Goal: Task Accomplishment & Management: Manage account settings

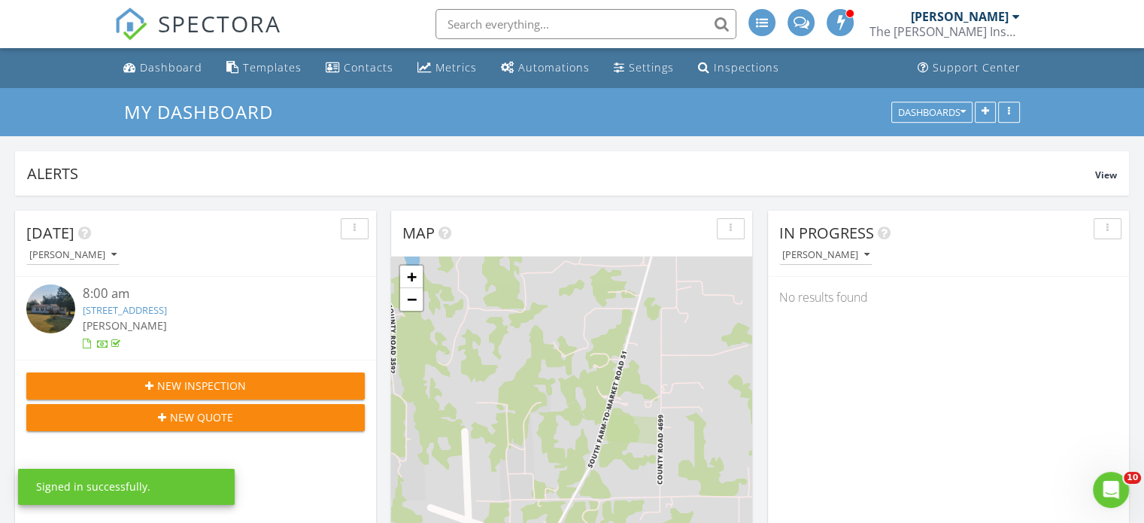
scroll to position [7, 8]
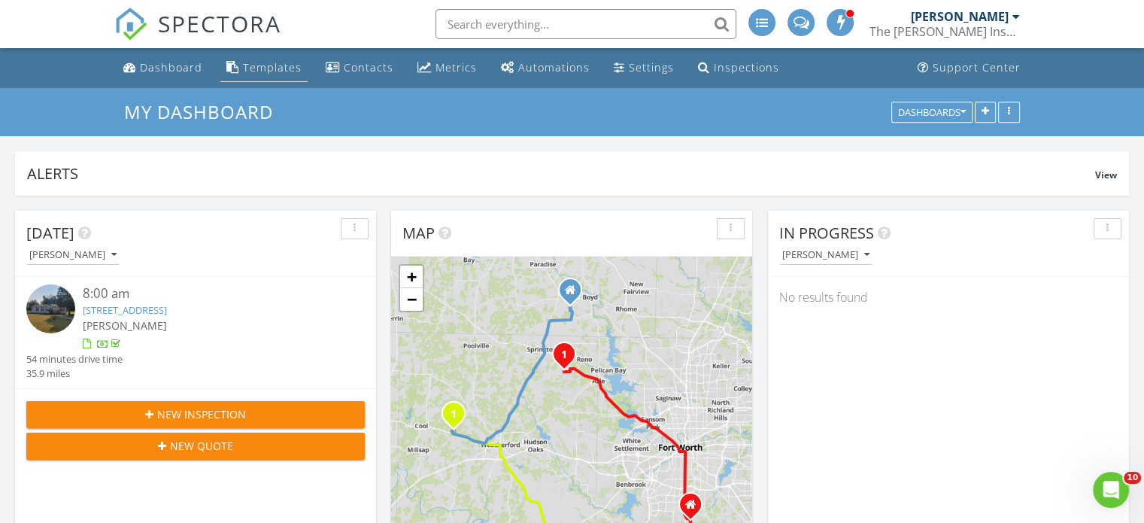
click at [268, 62] on div "Templates" at bounding box center [272, 67] width 59 height 14
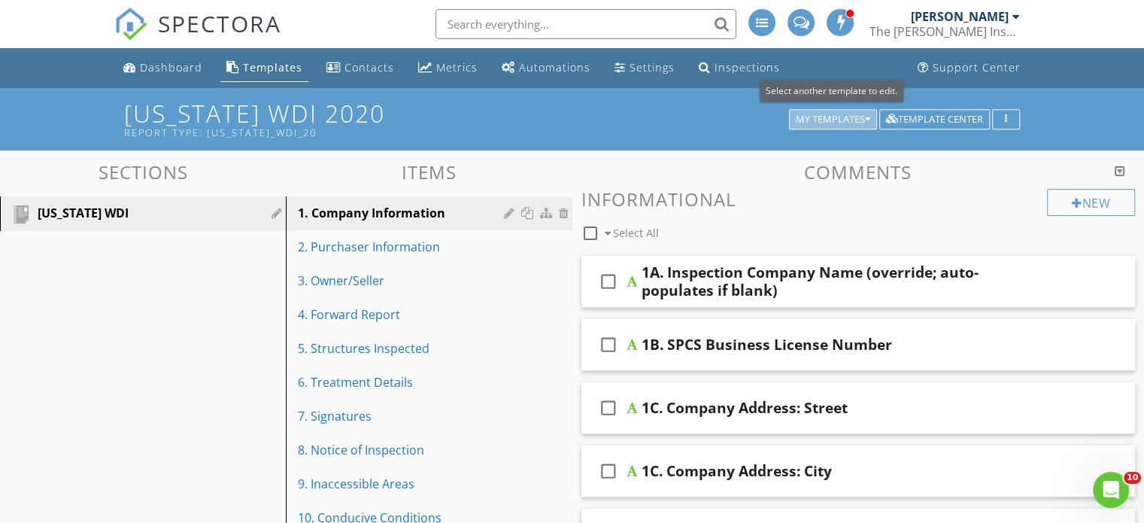
click at [801, 121] on div "My Templates" at bounding box center [833, 119] width 74 height 11
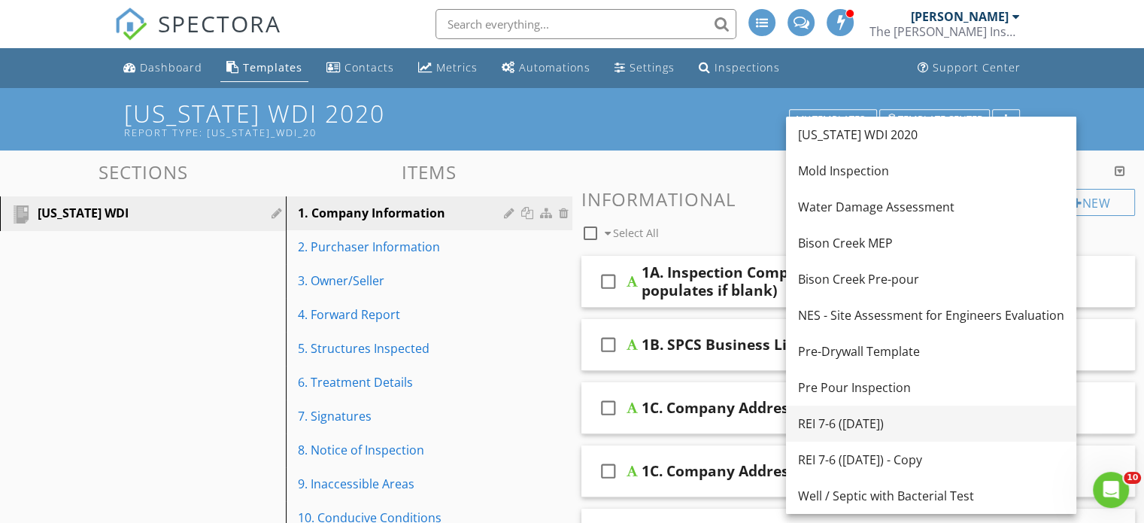
click at [843, 421] on div "REI 7-6 (7-16-2025)" at bounding box center [931, 424] width 266 height 18
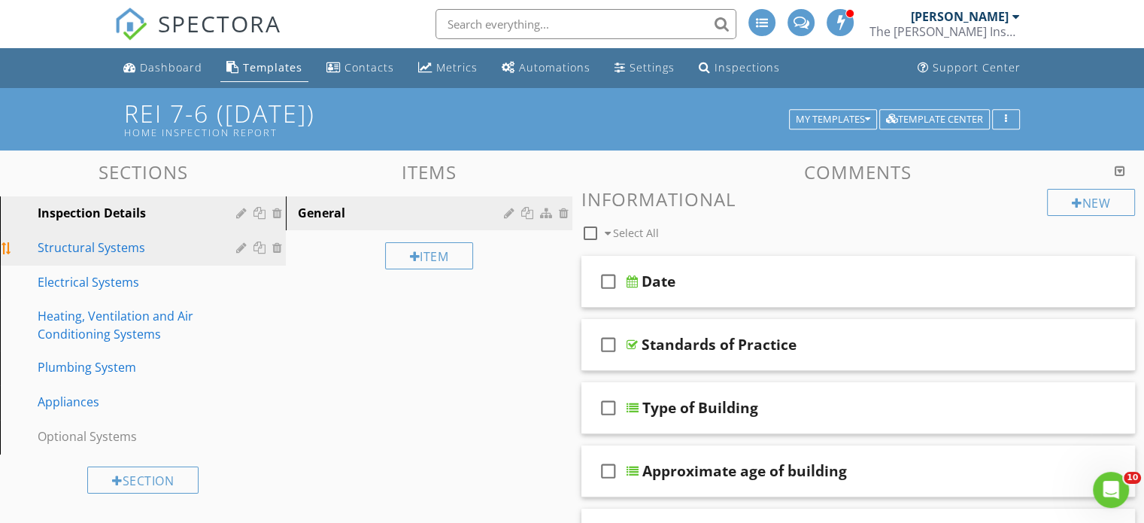
click at [135, 250] on div "Structural Systems" at bounding box center [126, 247] width 177 height 18
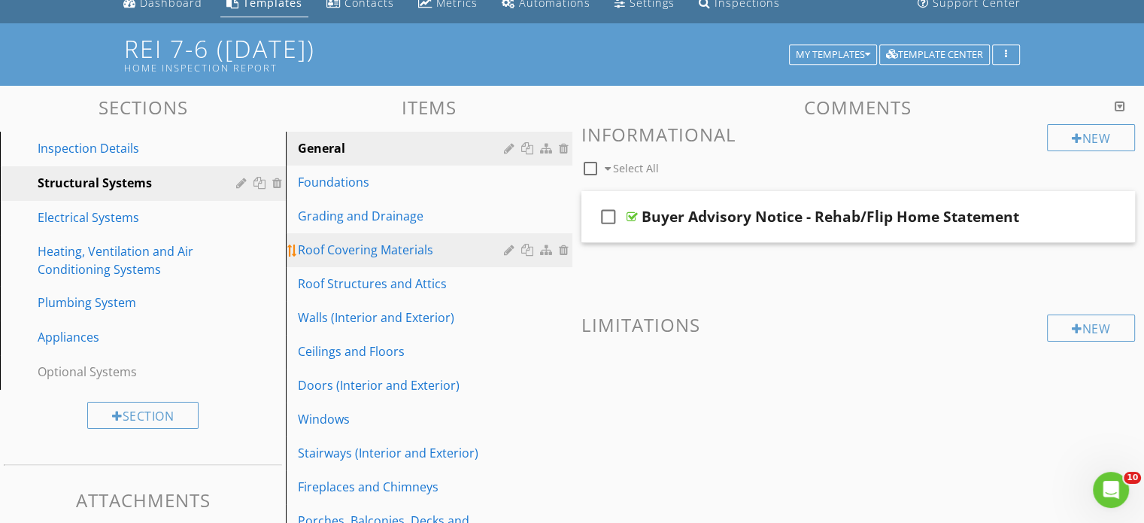
scroll to position [65, 0]
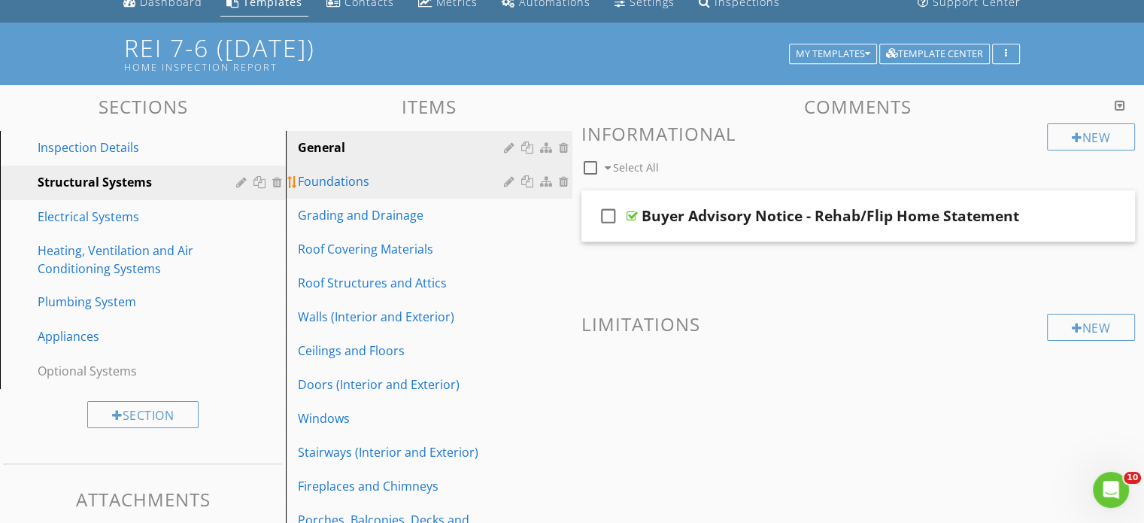
click at [352, 192] on link "Foundations" at bounding box center [430, 181] width 281 height 33
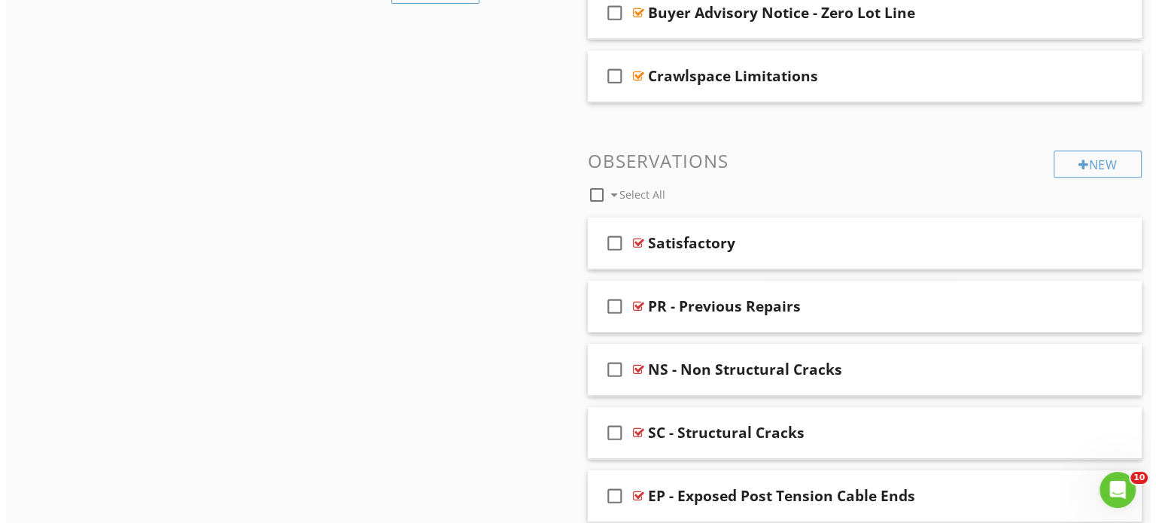
scroll to position [691, 0]
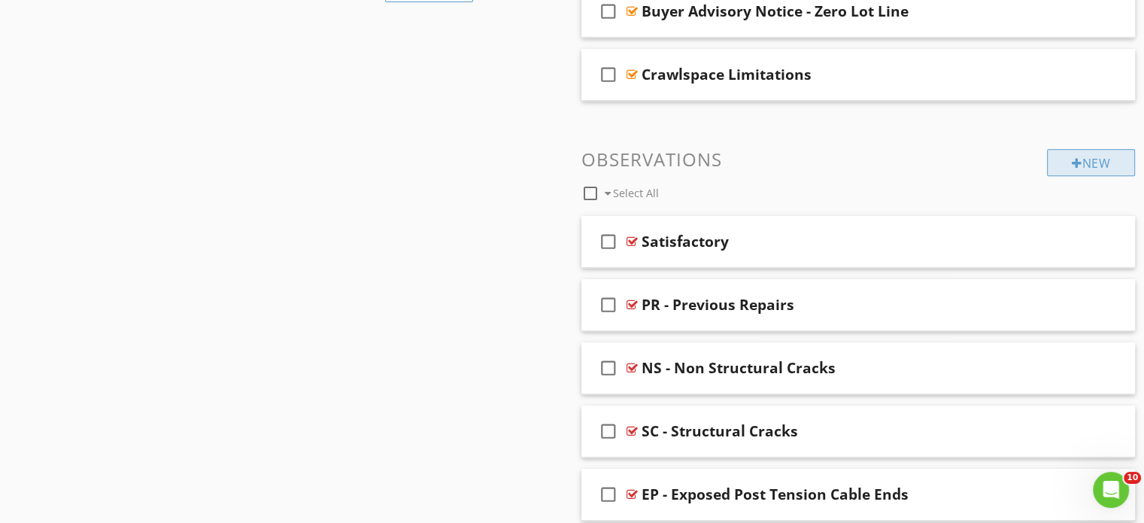
click at [1079, 163] on div "New" at bounding box center [1091, 162] width 88 height 27
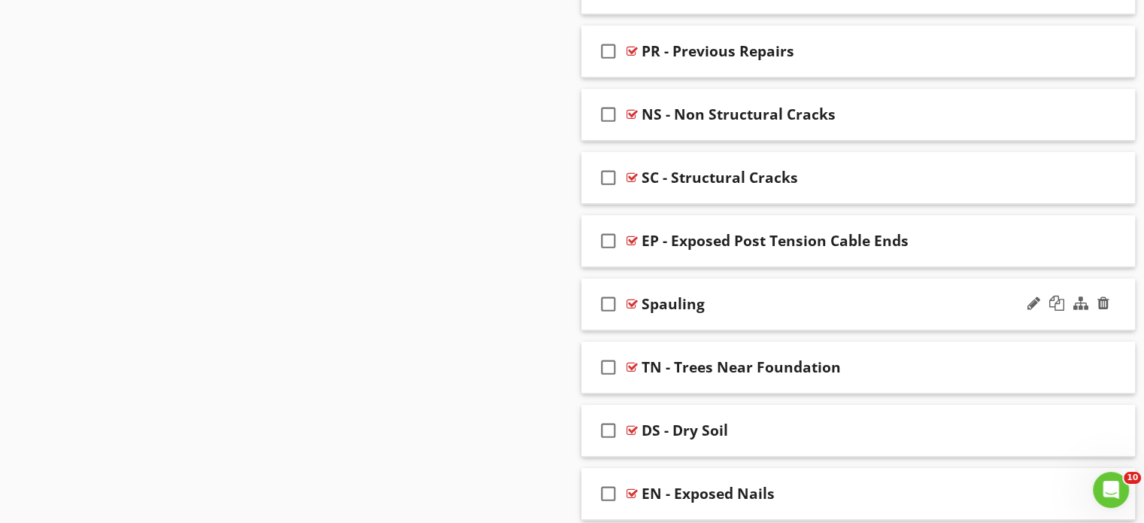
scroll to position [942, 0]
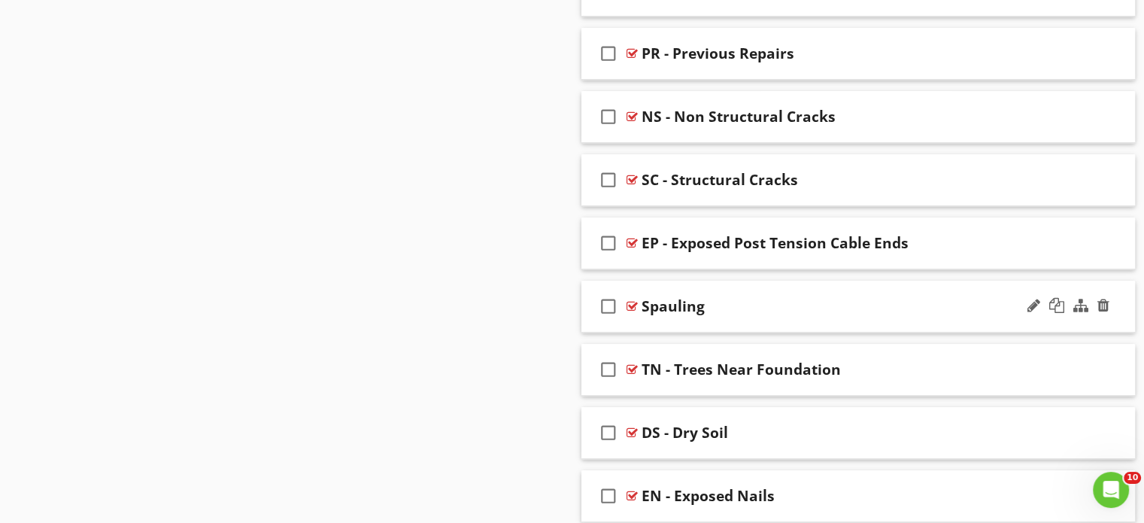
click at [713, 321] on div "check_box_outline_blank Spauling" at bounding box center [859, 307] width 554 height 52
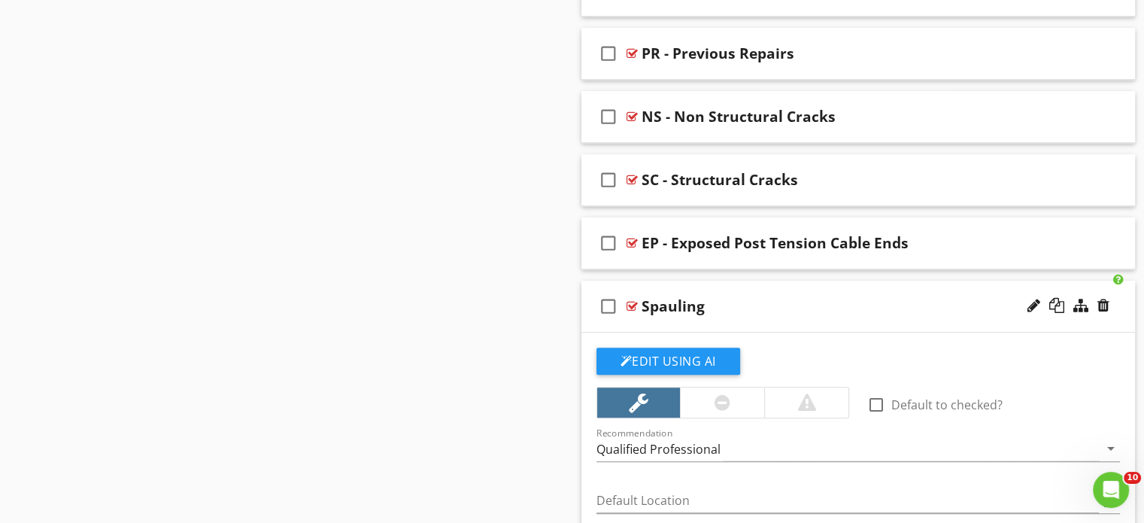
click at [676, 303] on div "Spauling" at bounding box center [673, 306] width 63 height 18
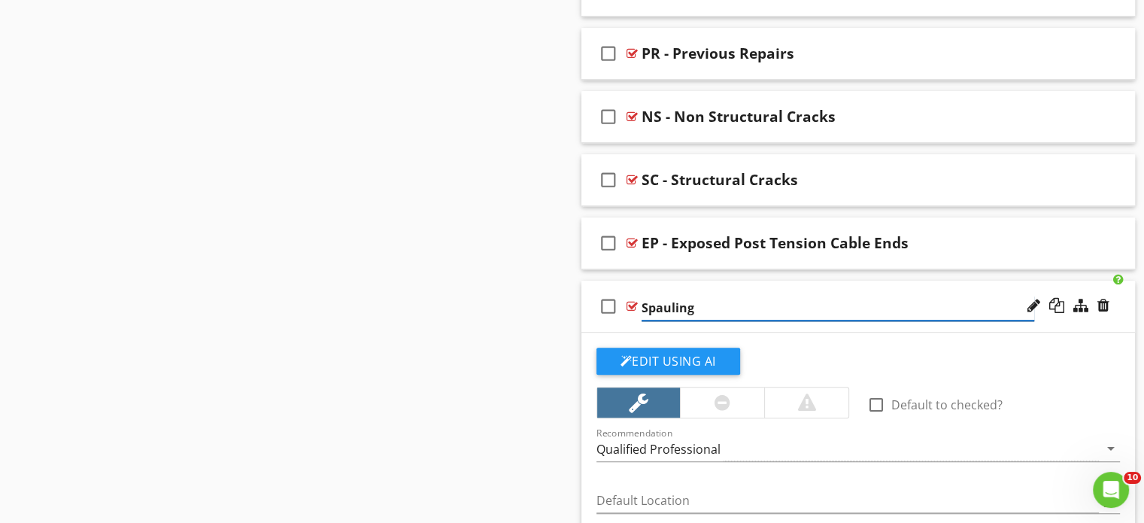
click at [642, 305] on input "Spauling" at bounding box center [838, 308] width 393 height 25
type input "SP - Spauling"
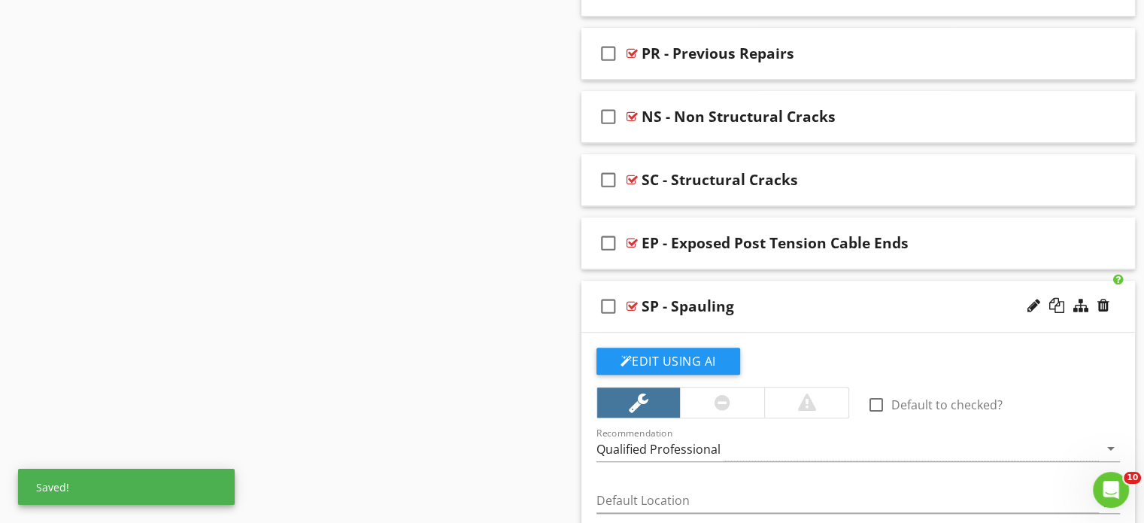
click at [498, 281] on div "Sections Inspection Details Structural Systems Electrical Systems Heating, Vent…" at bounding box center [572, 522] width 1144 height 2626
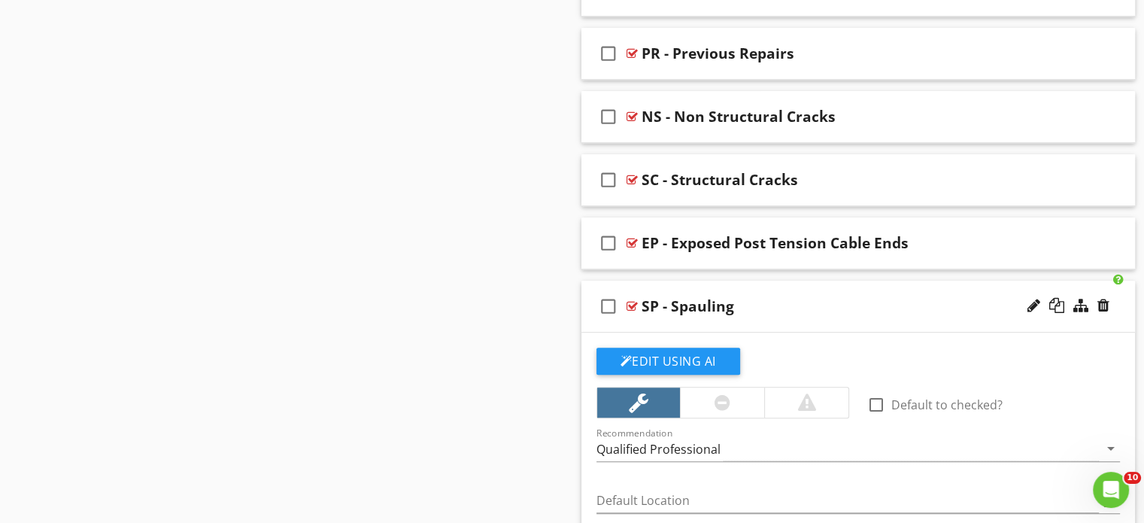
click at [703, 324] on div "check_box_outline_blank SP - Spauling" at bounding box center [859, 307] width 554 height 52
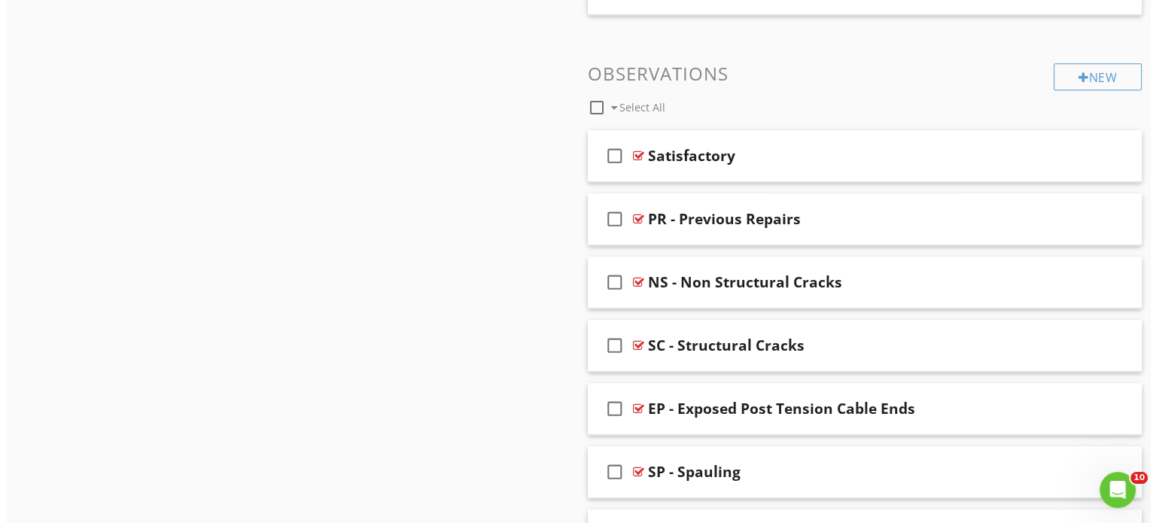
scroll to position [698, 0]
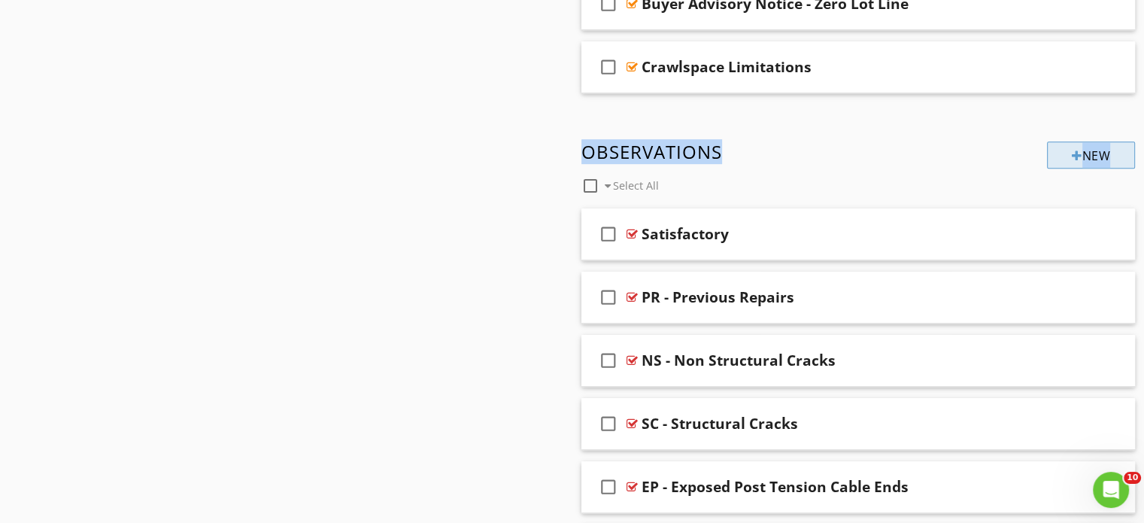
drag, startPoint x: 1022, startPoint y: 135, endPoint x: 1065, endPoint y: 160, distance: 49.9
click at [1065, 160] on div "New Informational check_box_outline_blank Select All check_box_outline_blank Ty…" at bounding box center [859, 508] width 554 height 2034
click at [1065, 160] on div "New" at bounding box center [1091, 154] width 88 height 27
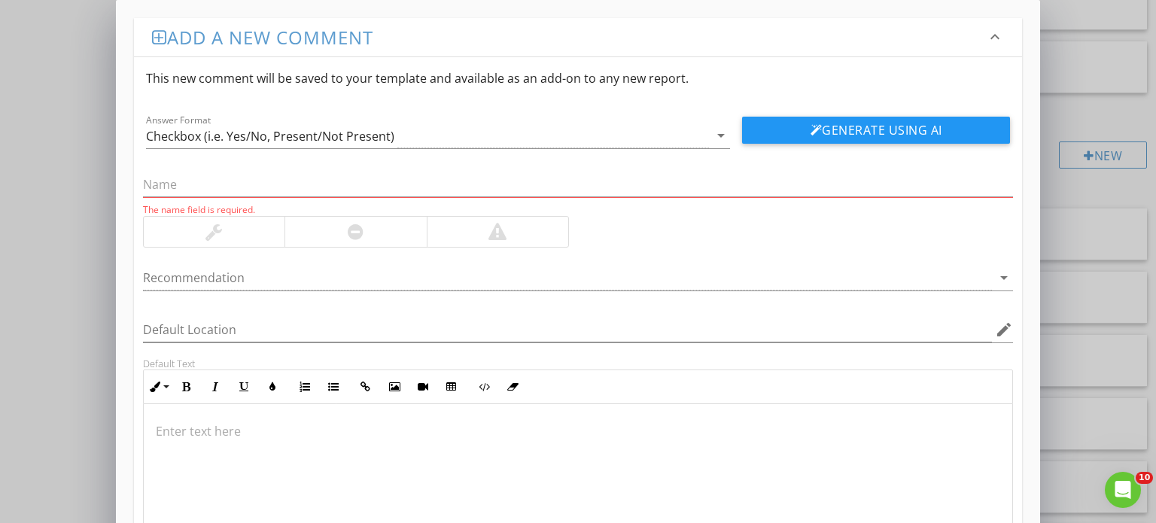
click at [428, 444] on div at bounding box center [578, 479] width 869 height 150
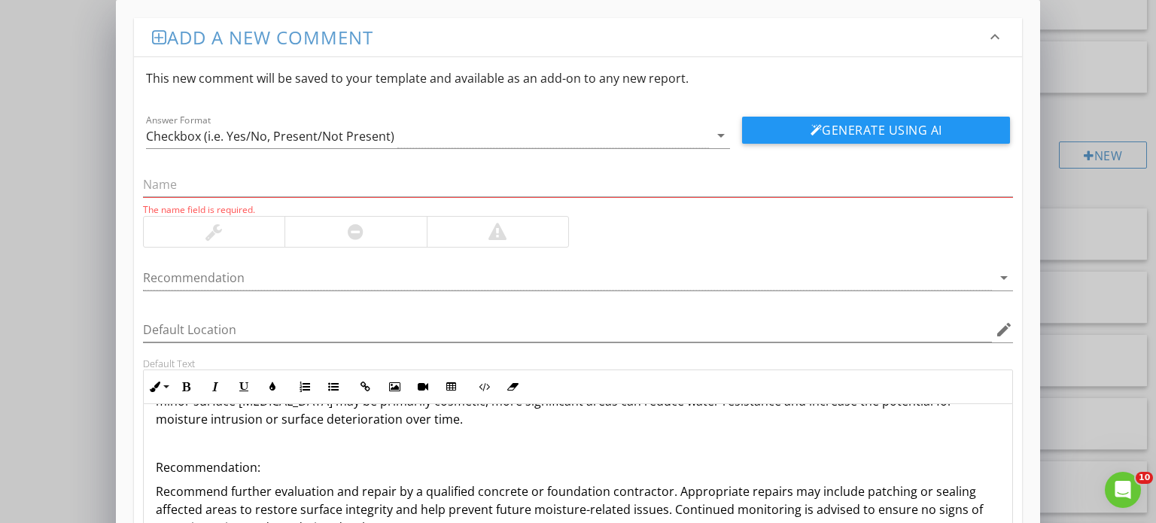
scroll to position [0, 0]
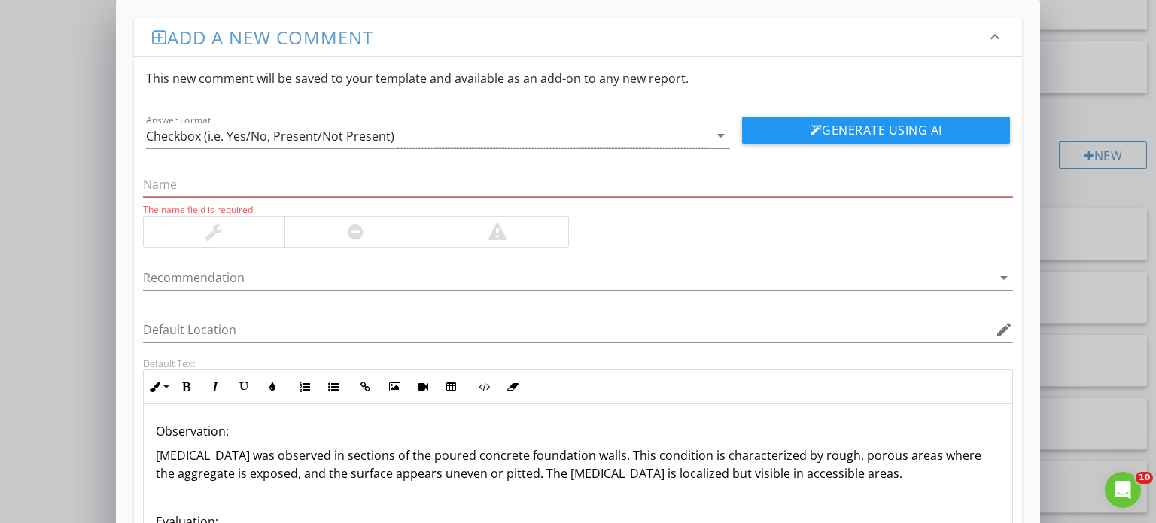
click at [200, 426] on p "Observation:" at bounding box center [578, 431] width 845 height 18
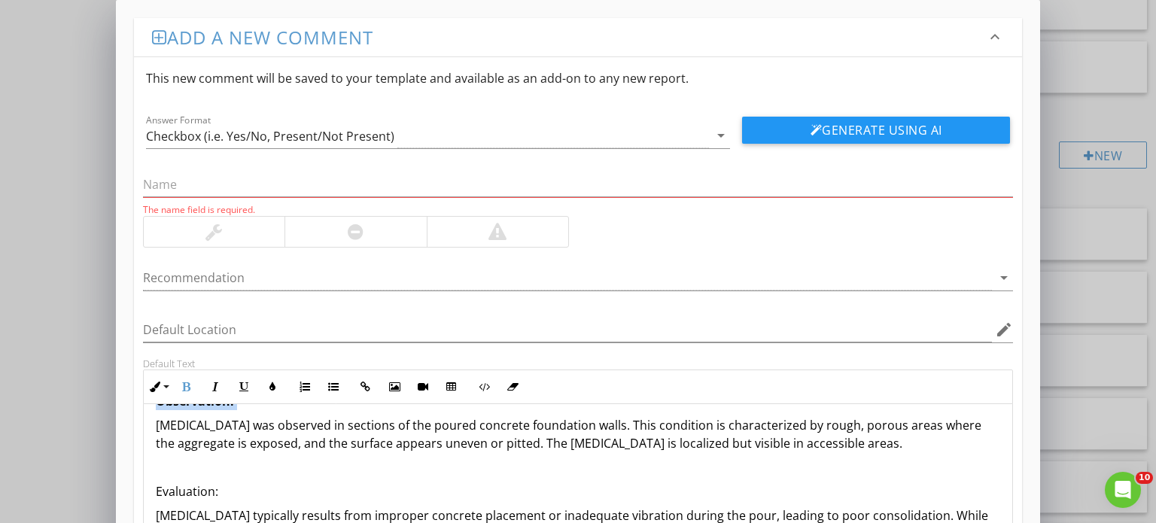
scroll to position [32, 0]
click at [170, 484] on p "Evaluation:" at bounding box center [578, 490] width 845 height 18
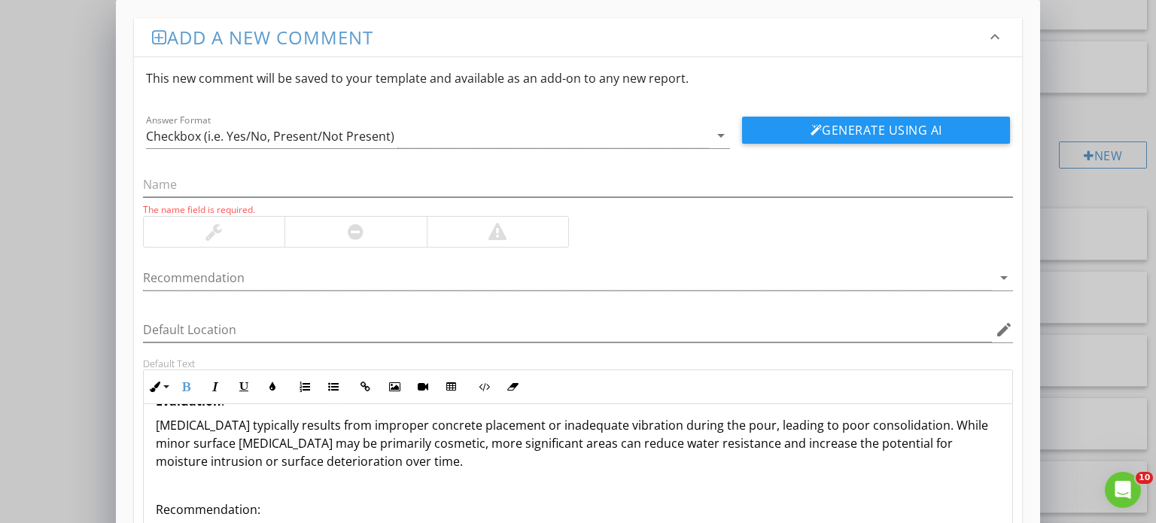
scroll to position [123, 0]
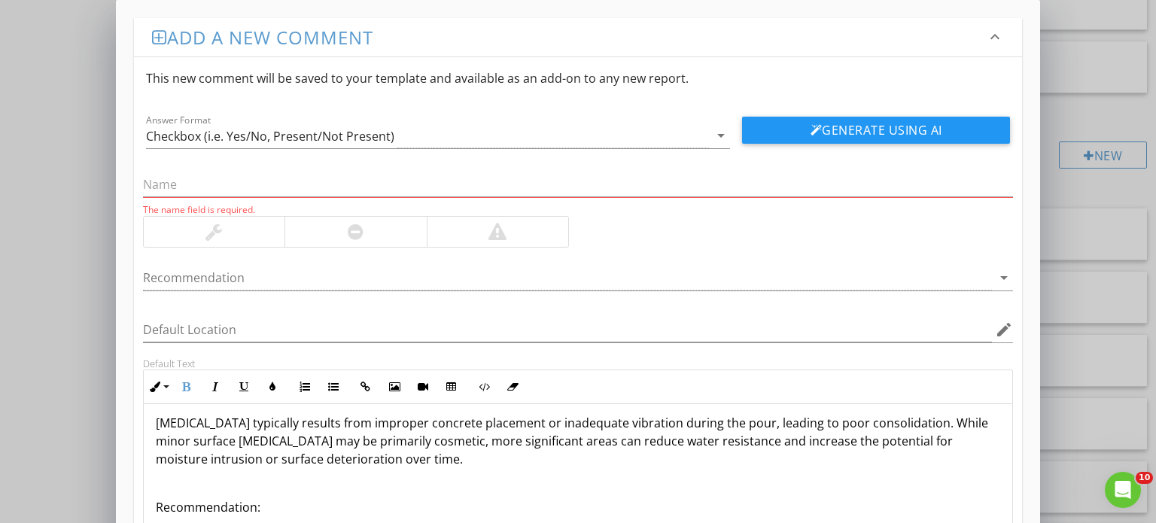
click at [175, 506] on p "Recommendation:" at bounding box center [578, 507] width 845 height 18
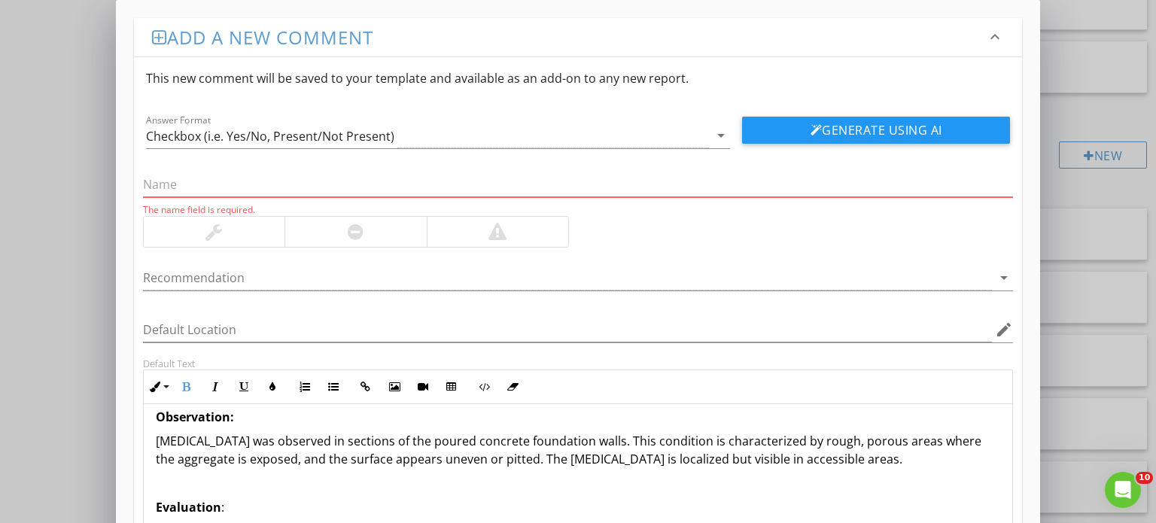
scroll to position [0, 0]
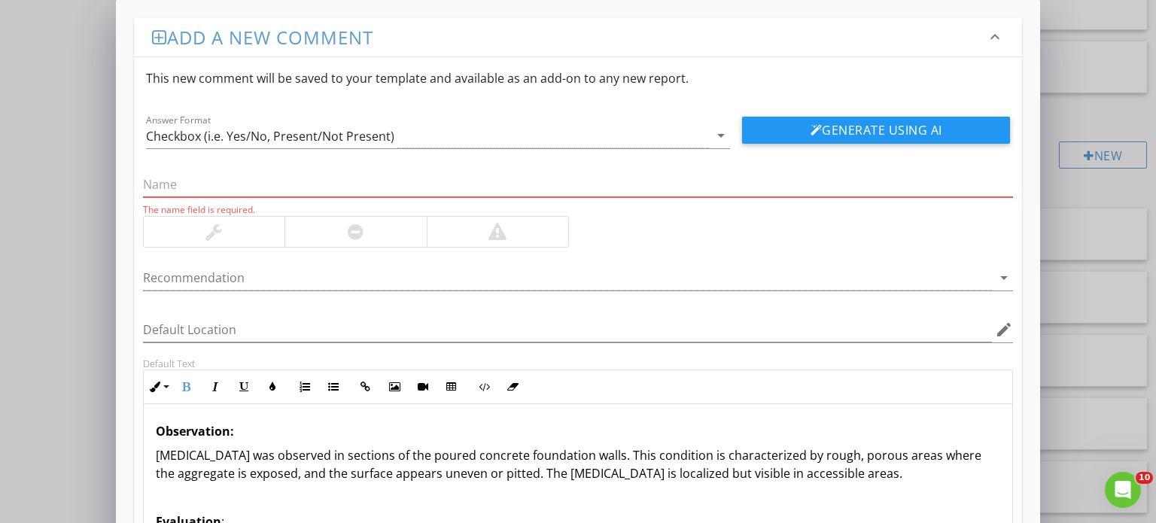
click at [221, 189] on input "text" at bounding box center [578, 184] width 870 height 25
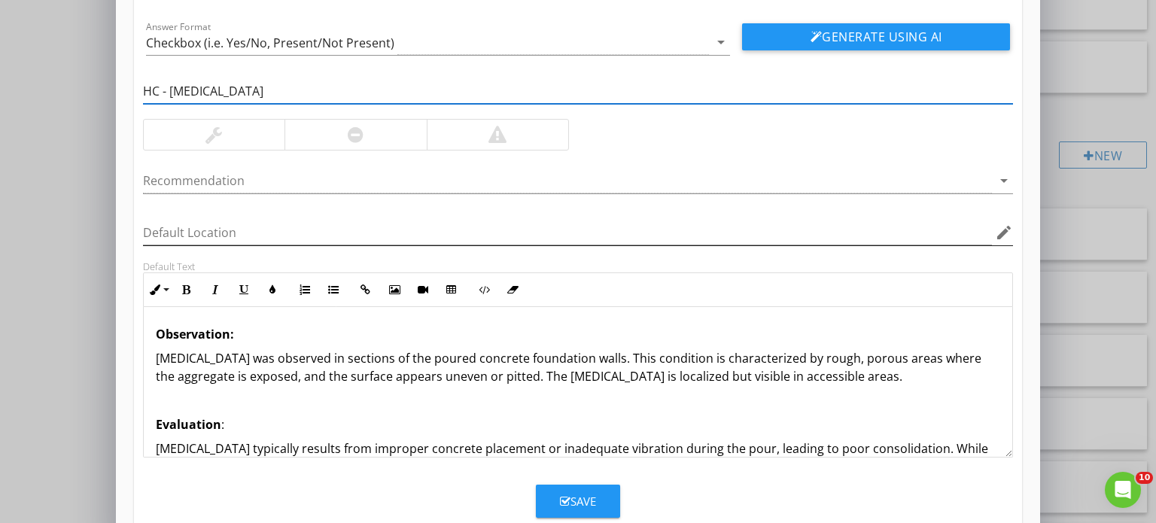
scroll to position [95, 0]
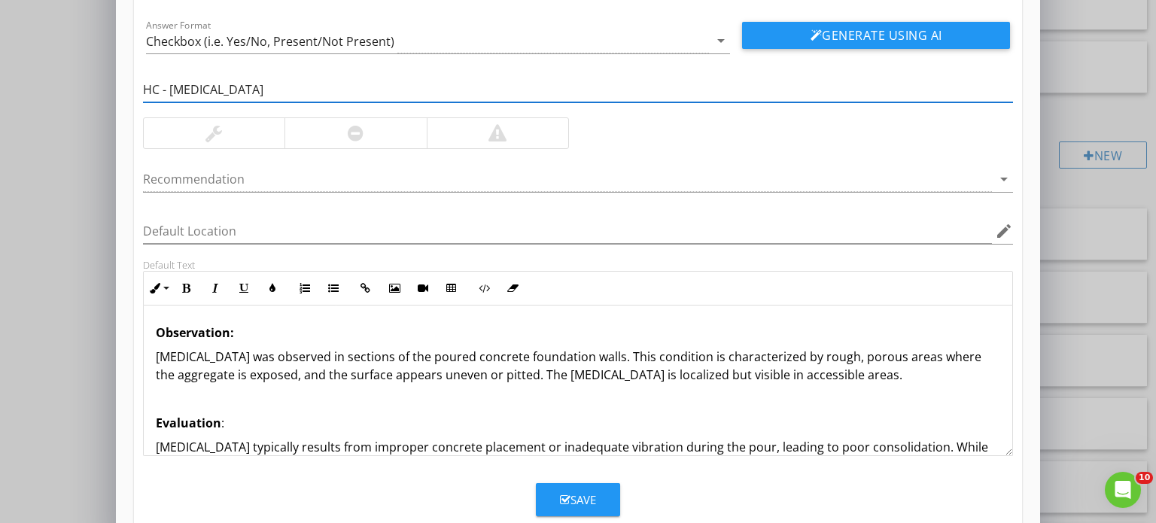
type input "HC - Honeycombing"
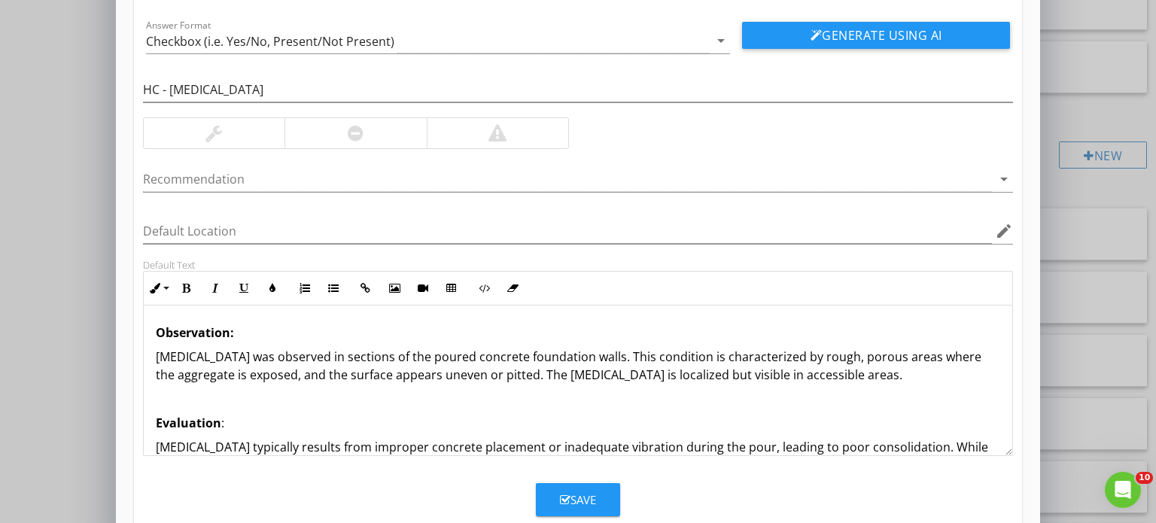
click at [332, 127] on div at bounding box center [354, 133] width 141 height 30
click at [295, 173] on div at bounding box center [567, 179] width 849 height 25
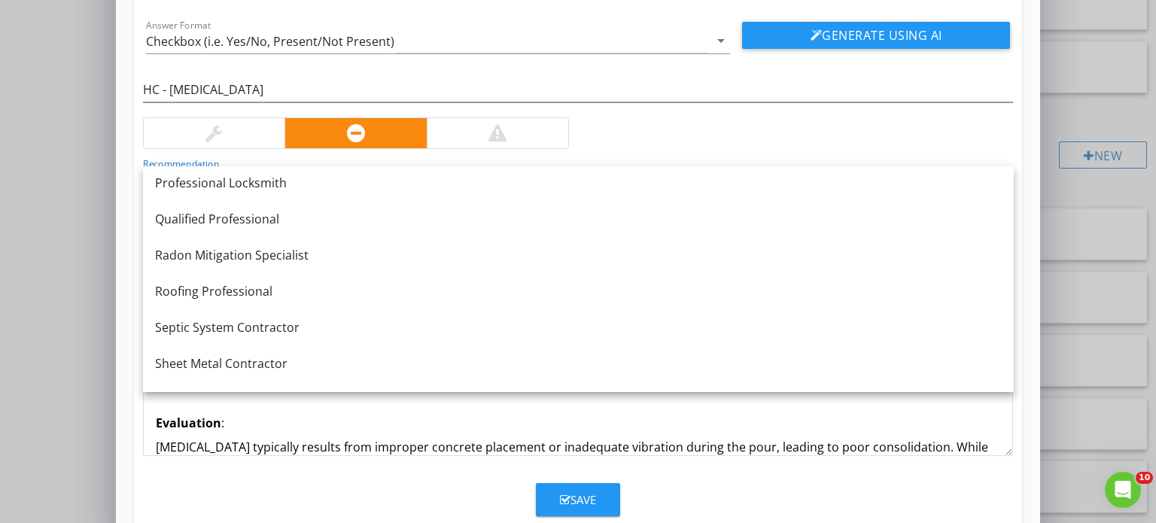
scroll to position [1697, 0]
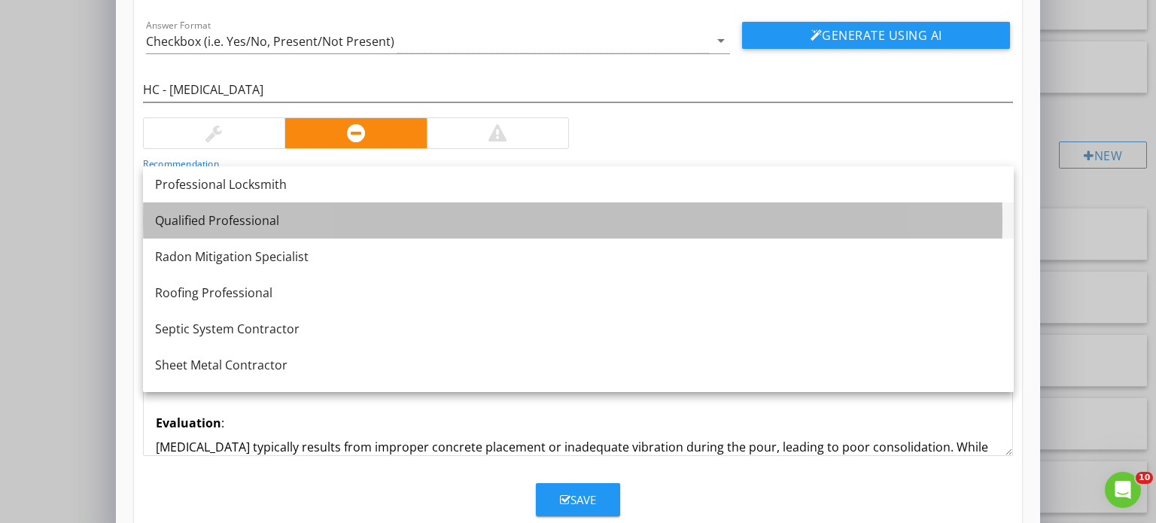
click at [262, 218] on div "Qualified Professional" at bounding box center [578, 220] width 846 height 18
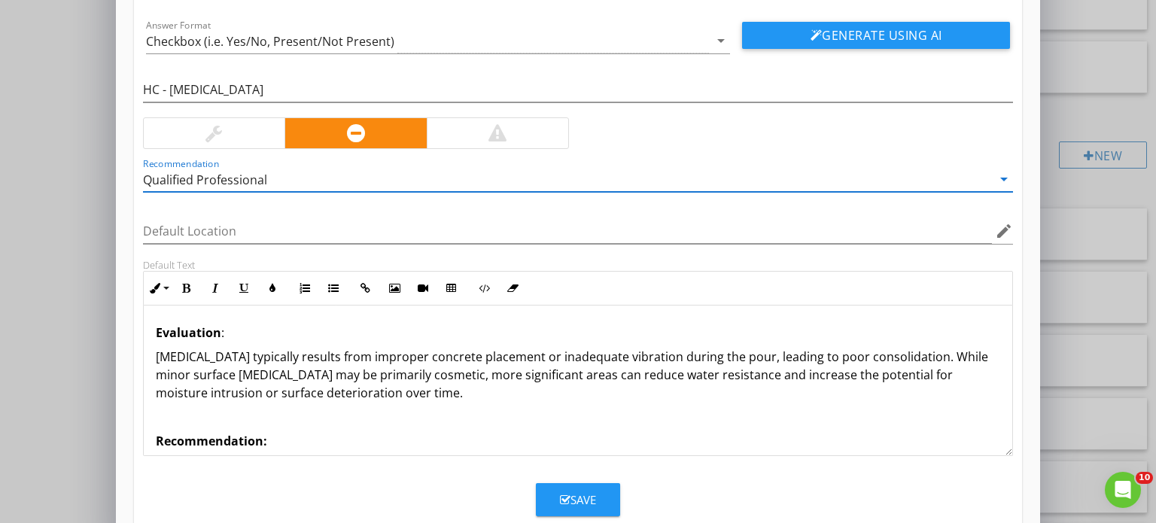
scroll to position [96, 0]
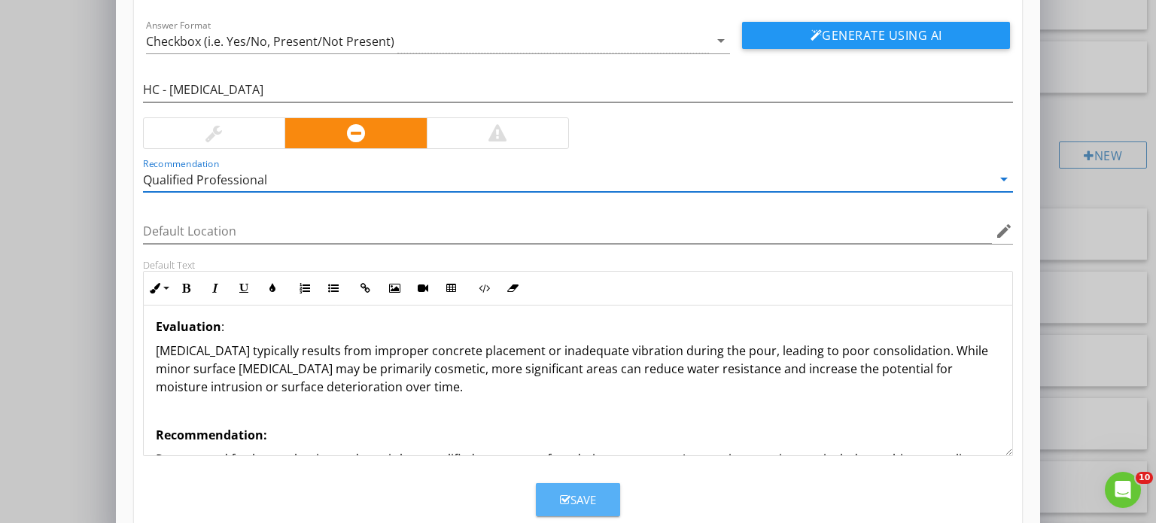
click at [574, 497] on div "Save" at bounding box center [578, 499] width 36 height 17
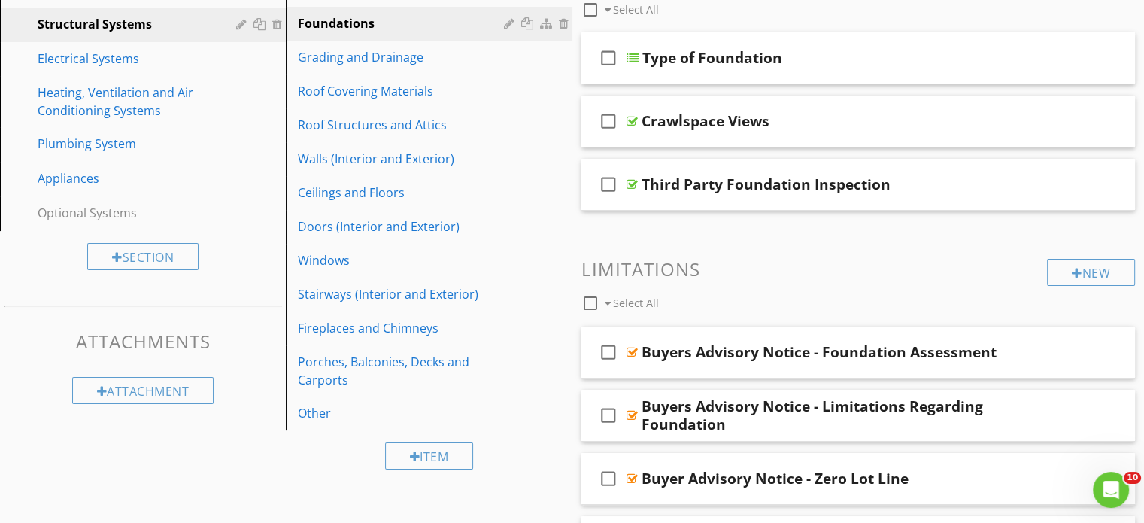
scroll to position [223, 0]
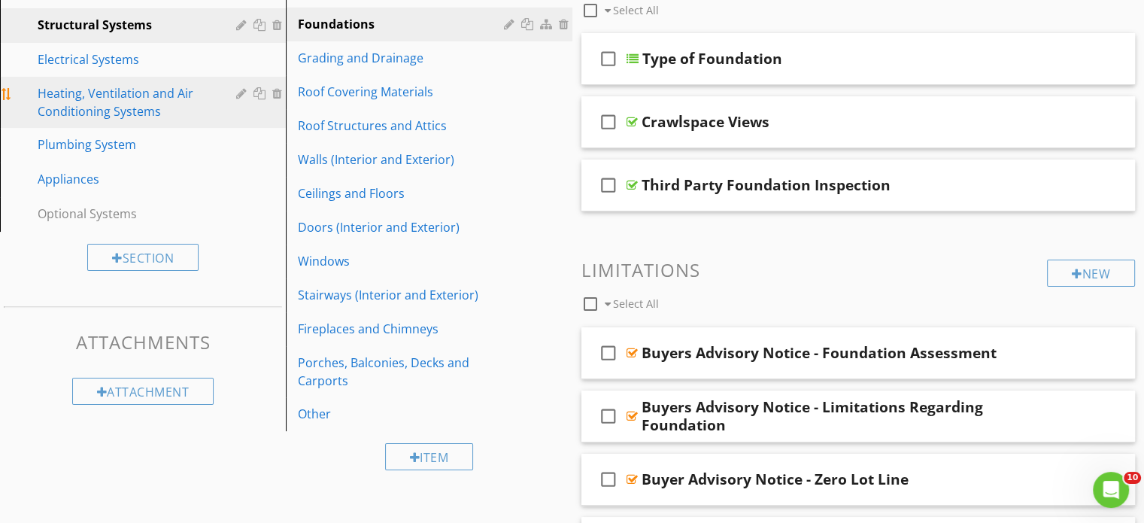
click at [135, 104] on div "Heating, Ventilation and Air Conditioning Systems" at bounding box center [126, 102] width 177 height 36
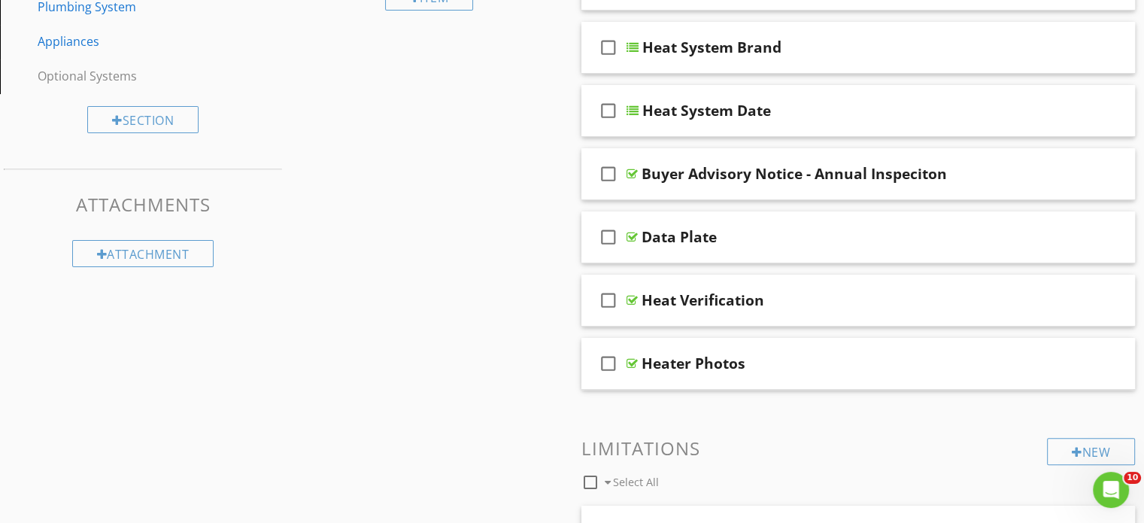
scroll to position [364, 0]
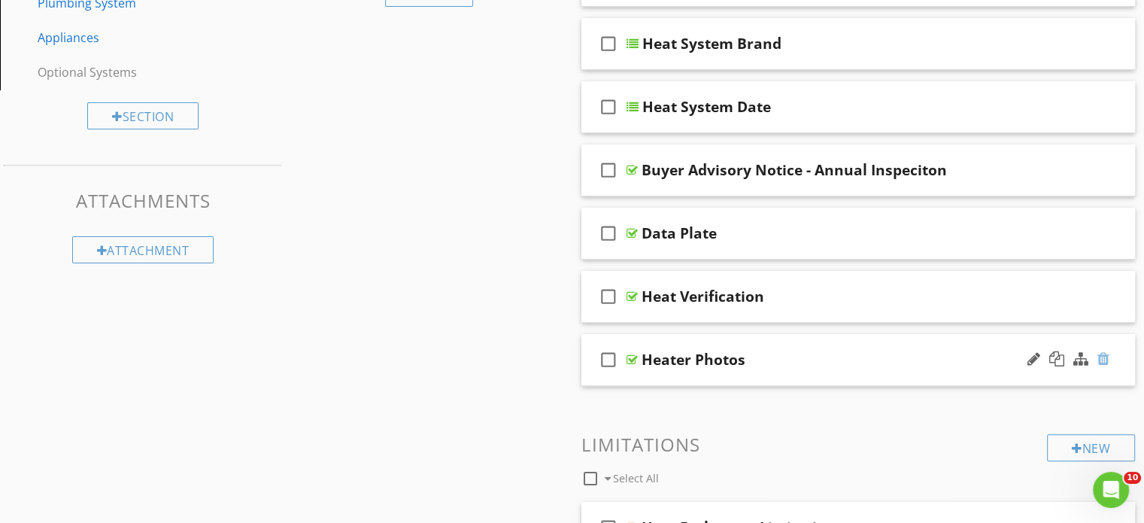
click at [1108, 360] on div at bounding box center [1104, 358] width 12 height 15
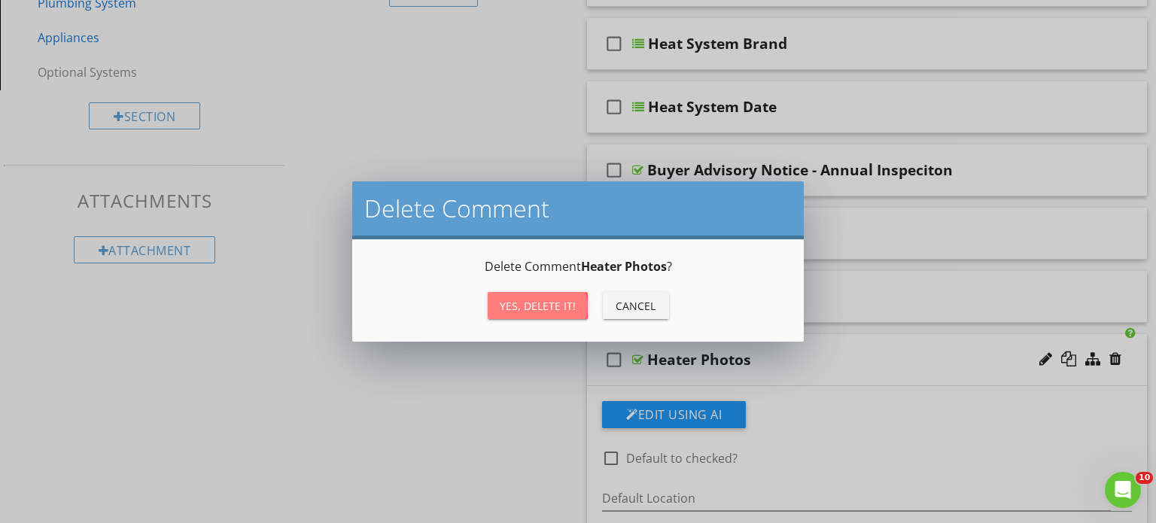
click at [560, 306] on div "Yes, Delete it!" at bounding box center [538, 306] width 76 height 16
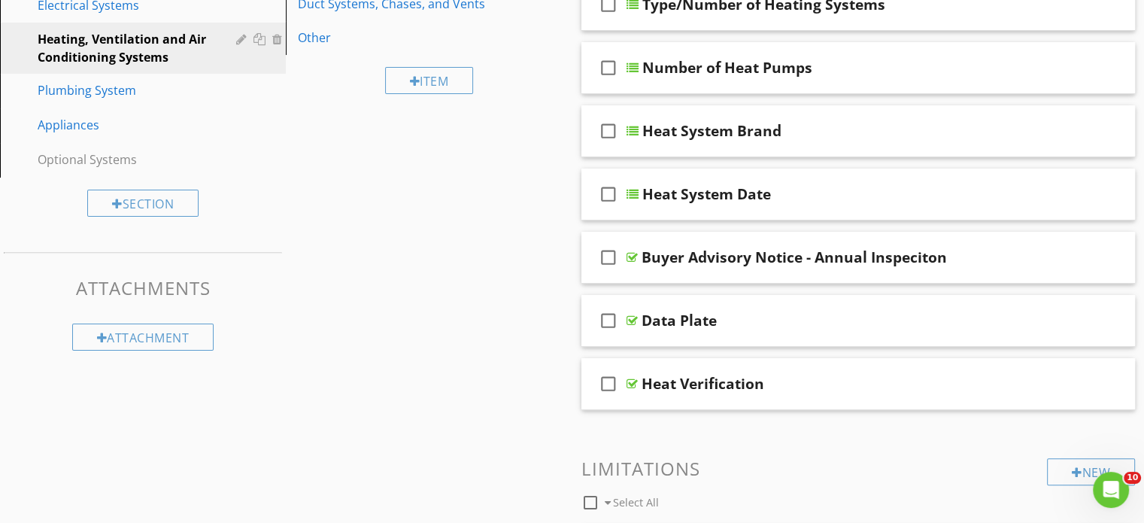
scroll to position [265, 0]
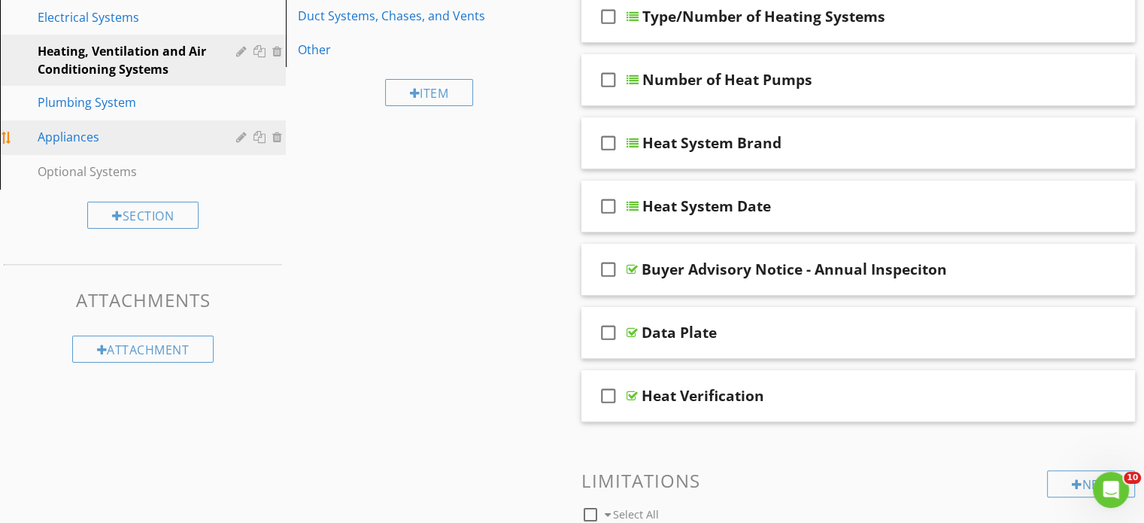
click at [99, 144] on div "Appliances" at bounding box center [126, 137] width 177 height 18
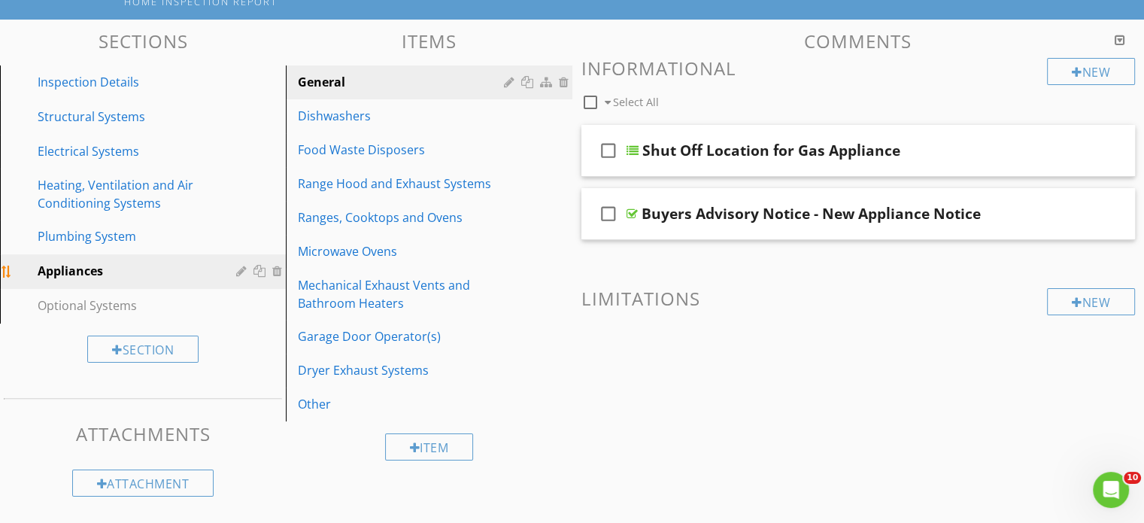
scroll to position [129, 0]
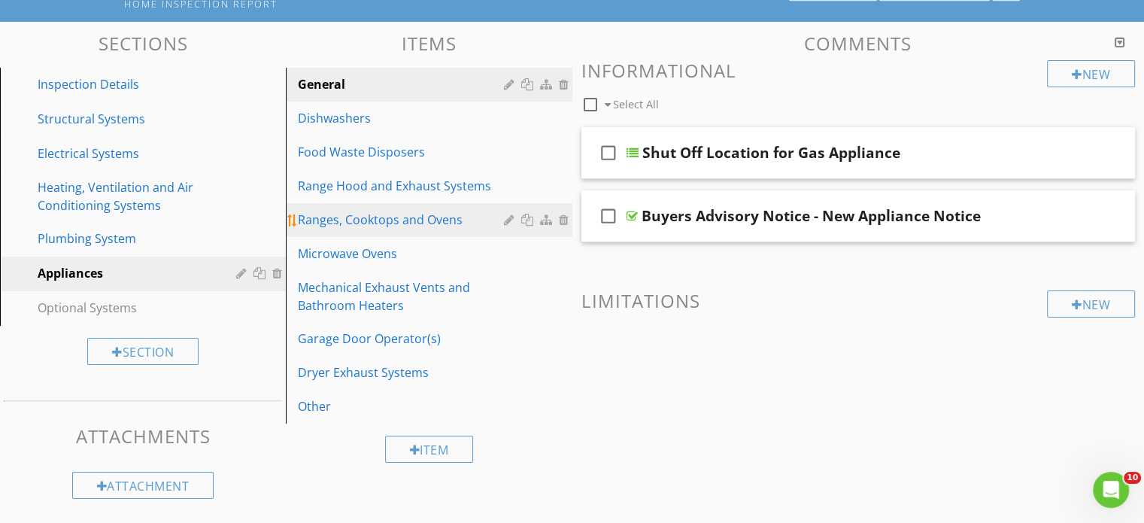
click at [376, 227] on div "Ranges, Cooktops and Ovens" at bounding box center [403, 220] width 210 height 18
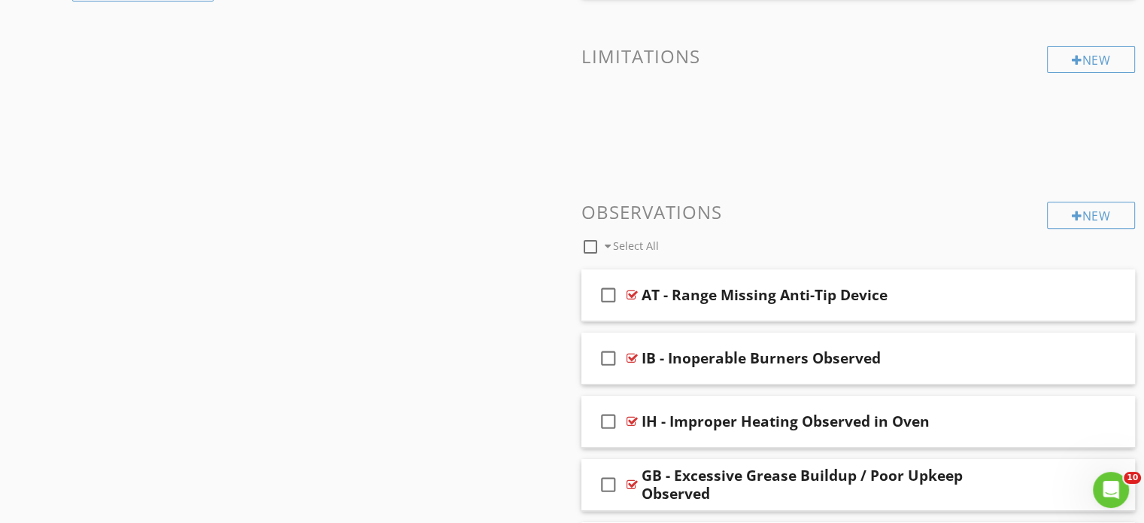
scroll to position [637, 0]
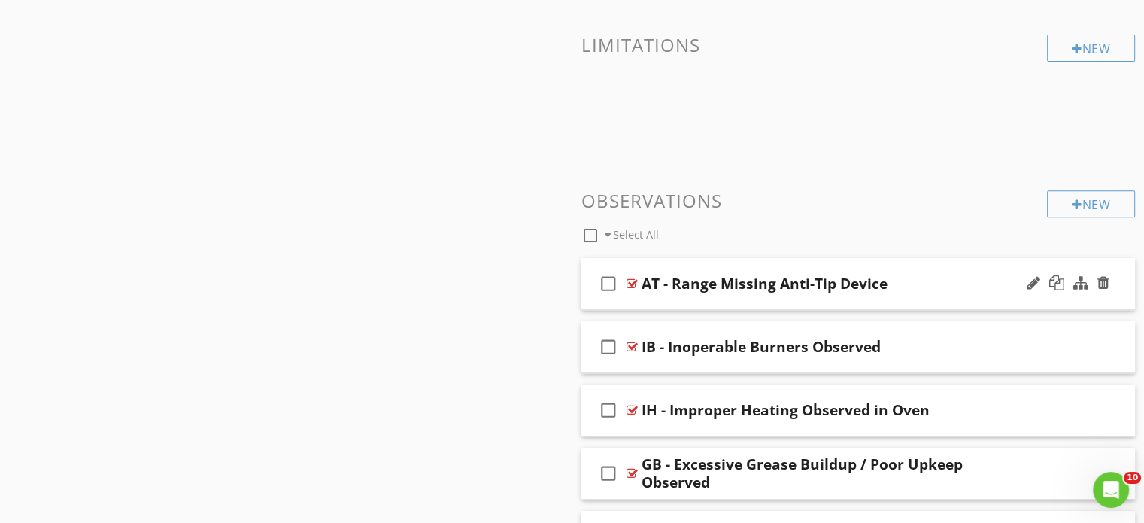
click at [682, 298] on div "check_box_outline_blank AT - Range Missing Anti-Tip Device" at bounding box center [859, 284] width 554 height 52
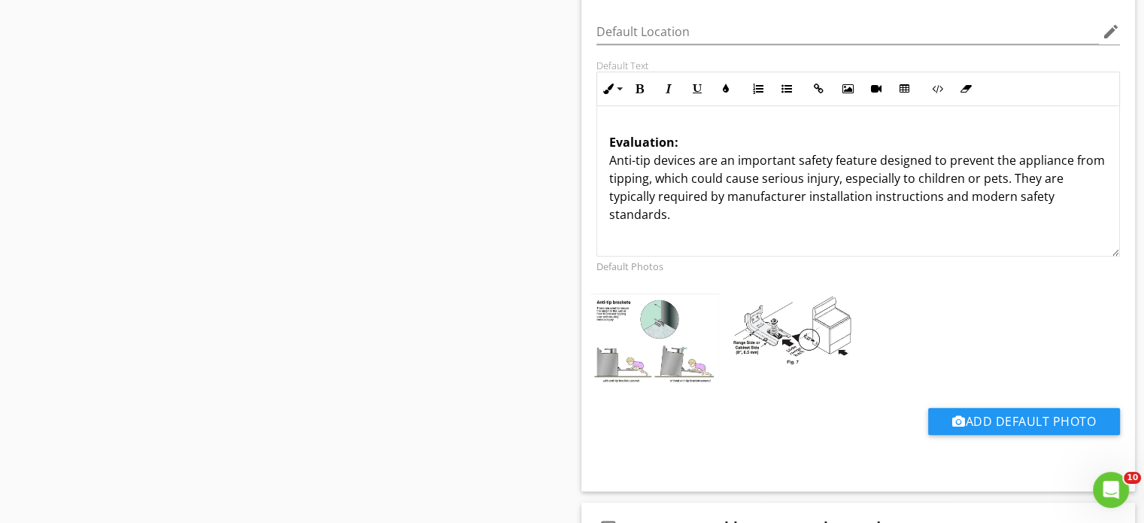
scroll to position [1086, 0]
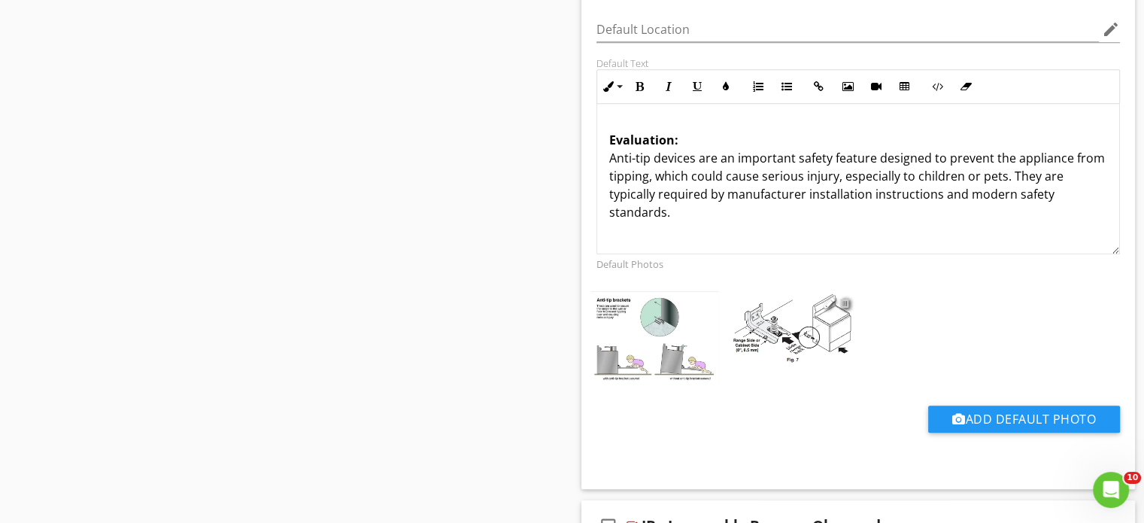
click at [846, 302] on div at bounding box center [845, 302] width 10 height 12
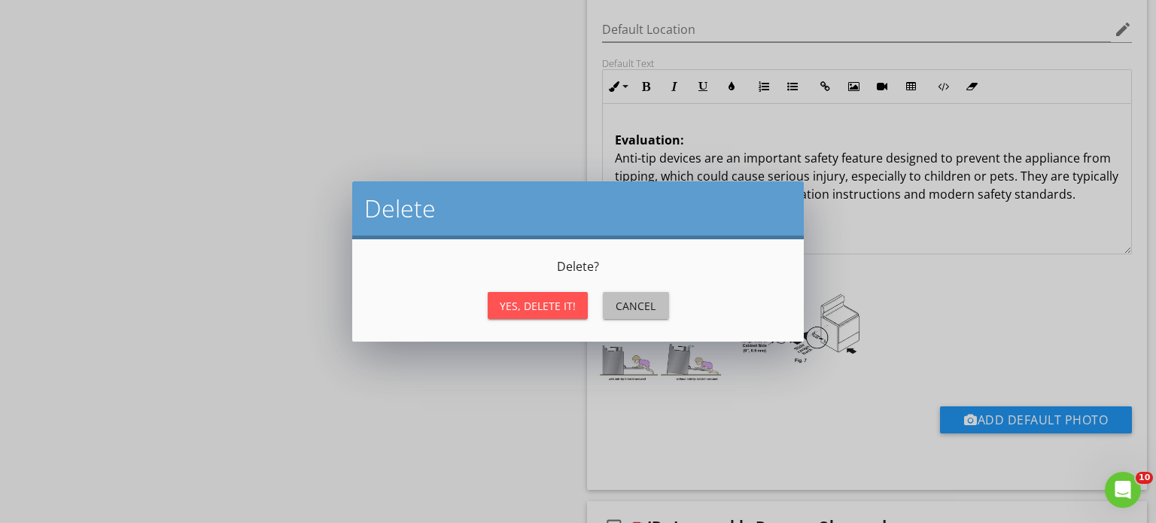
click at [630, 298] on div "Cancel" at bounding box center [636, 306] width 42 height 16
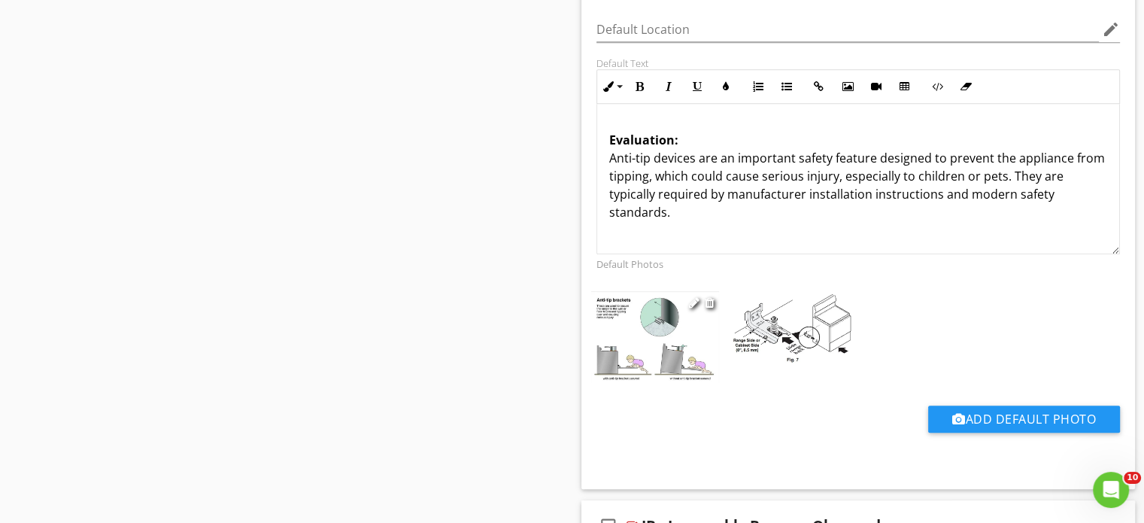
click at [614, 336] on img at bounding box center [655, 336] width 128 height 91
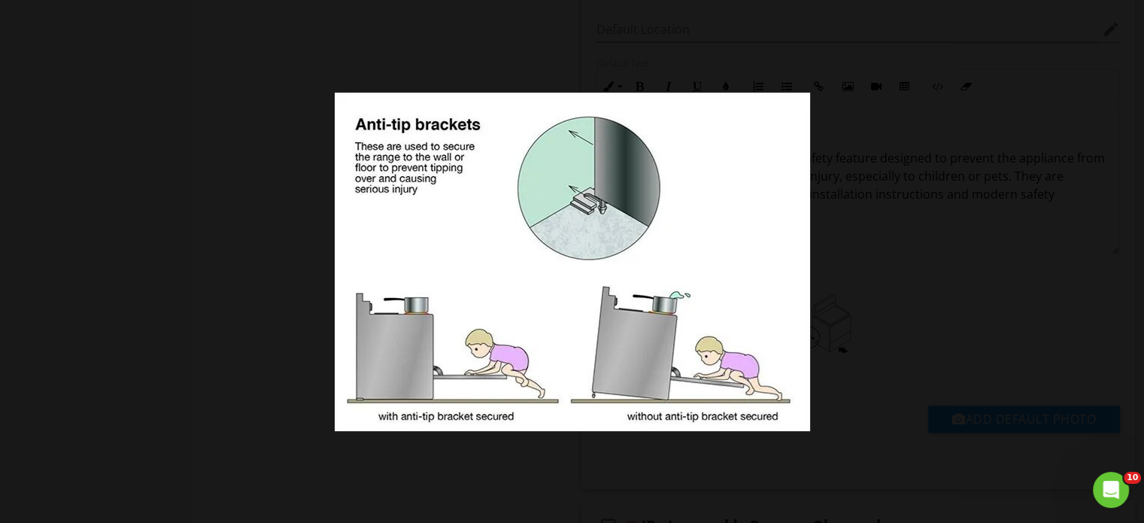
click at [291, 328] on div at bounding box center [572, 261] width 1144 height 523
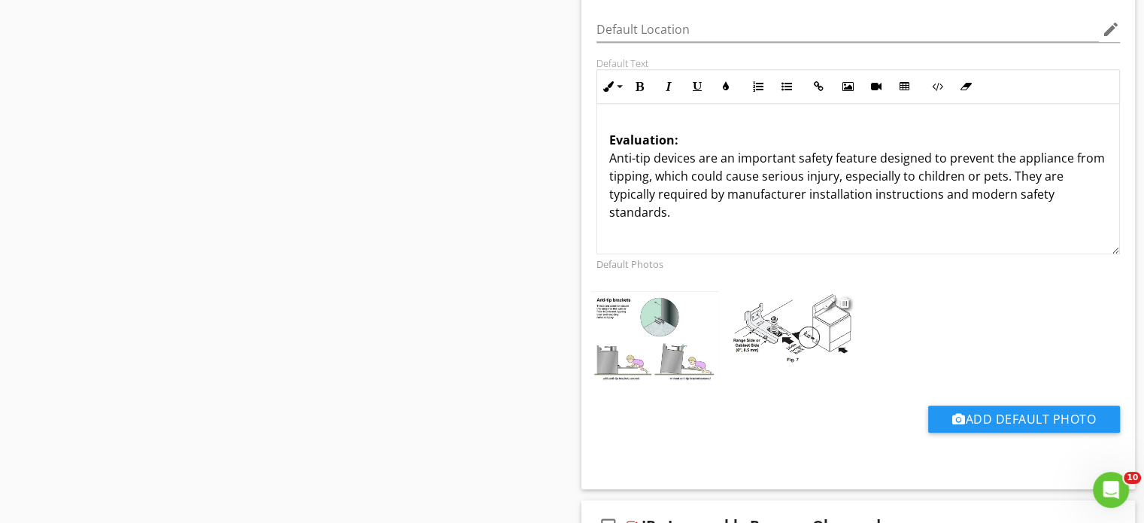
click at [804, 335] on img at bounding box center [791, 328] width 128 height 74
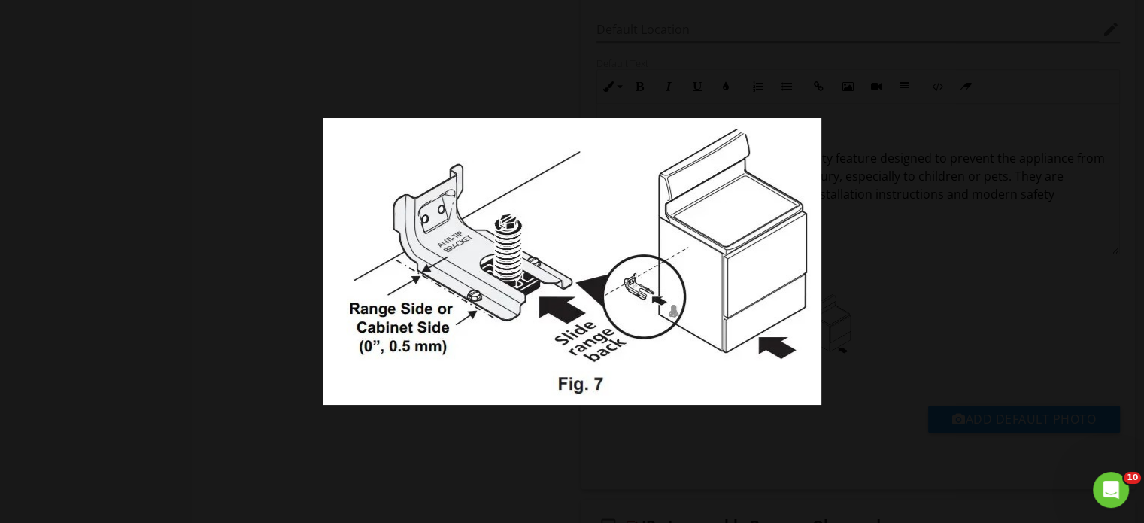
click at [925, 301] on div at bounding box center [572, 261] width 1144 height 523
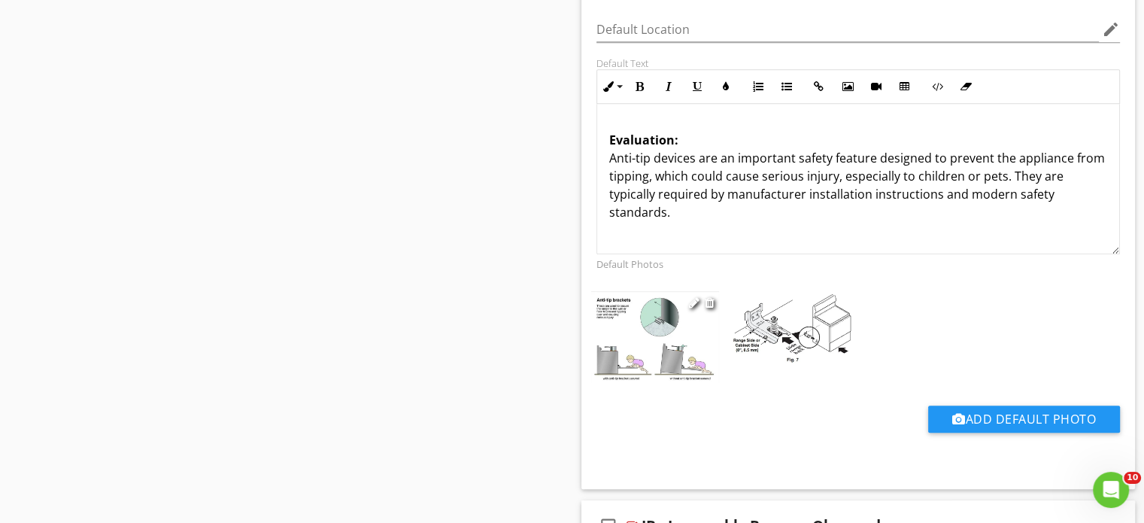
click at [667, 336] on img at bounding box center [655, 336] width 128 height 91
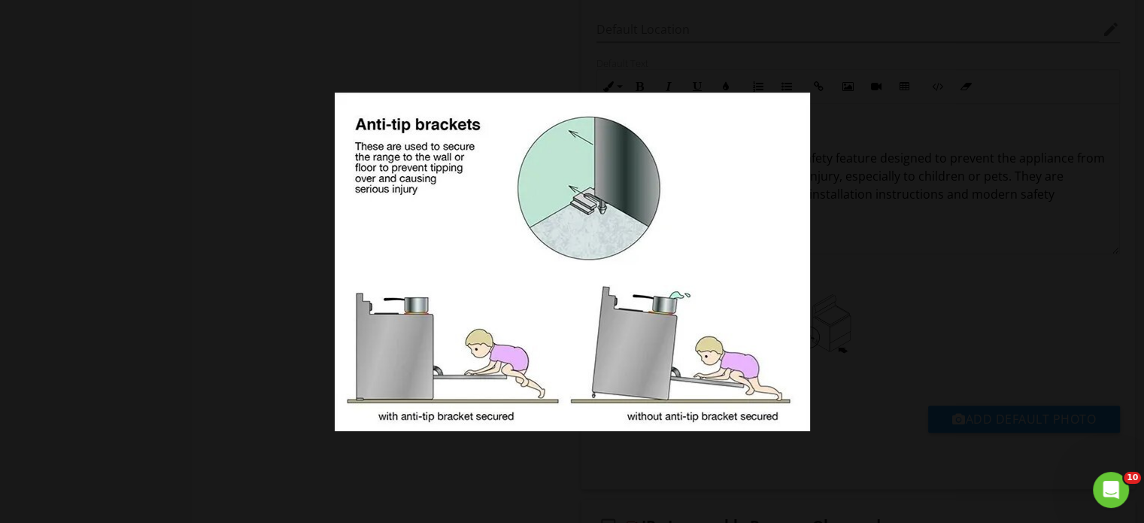
click at [879, 288] on div at bounding box center [572, 261] width 1144 height 523
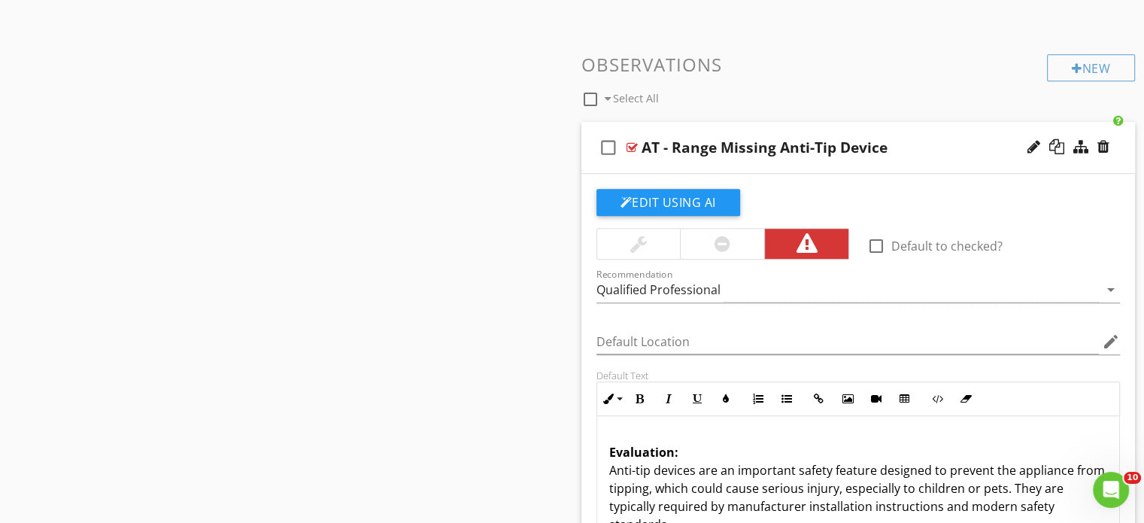
scroll to position [663, 0]
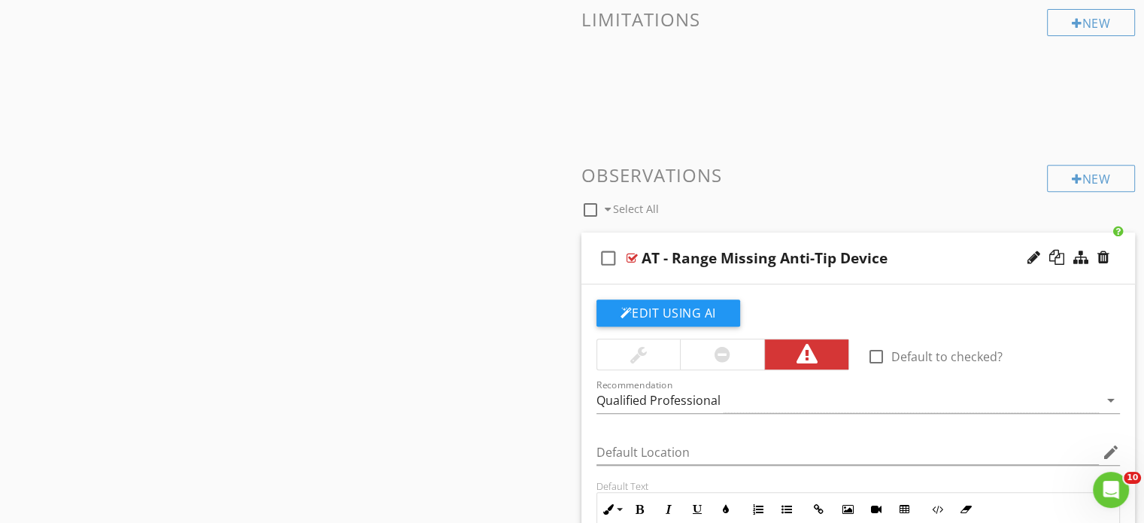
click at [665, 275] on div "check_box_outline_blank AT - Range Missing Anti-Tip Device" at bounding box center [859, 258] width 554 height 52
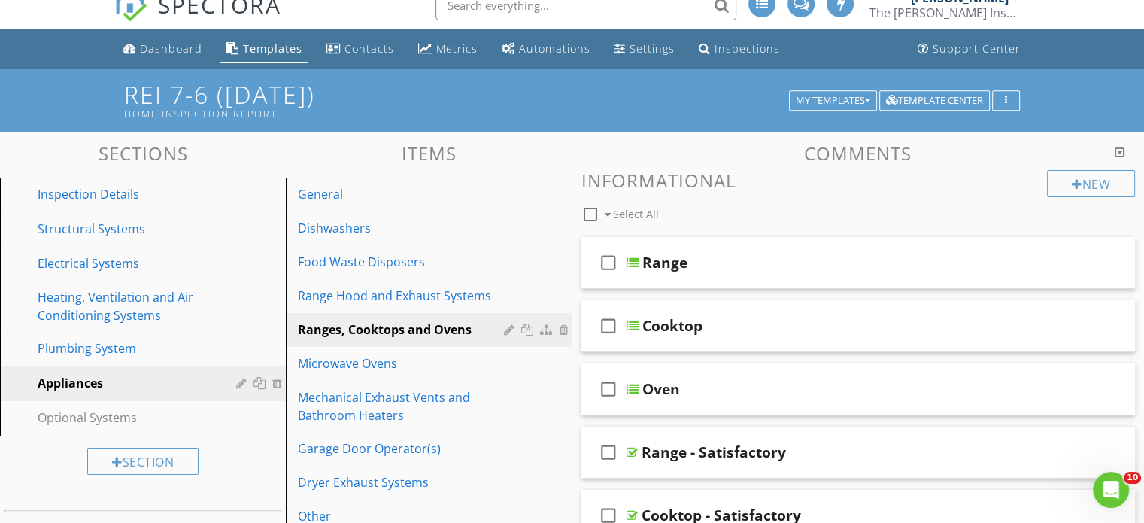
scroll to position [18, 0]
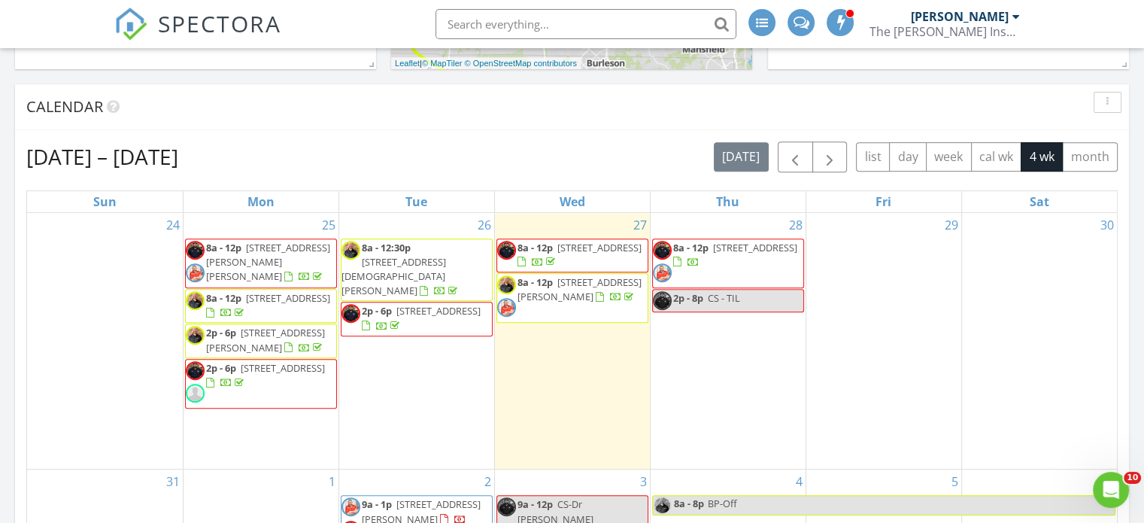
scroll to position [572, 0]
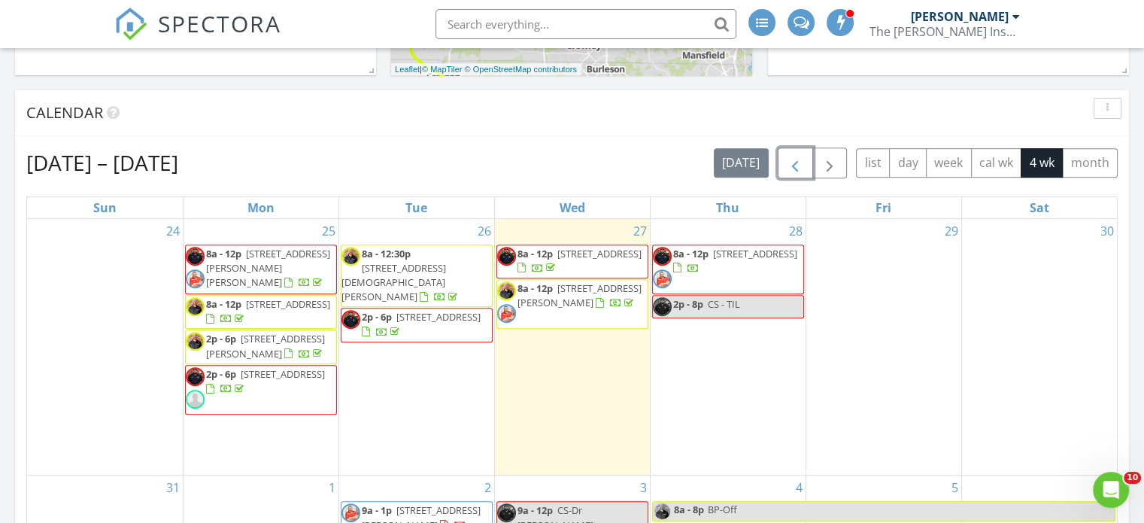
click at [800, 171] on span "button" at bounding box center [795, 163] width 18 height 18
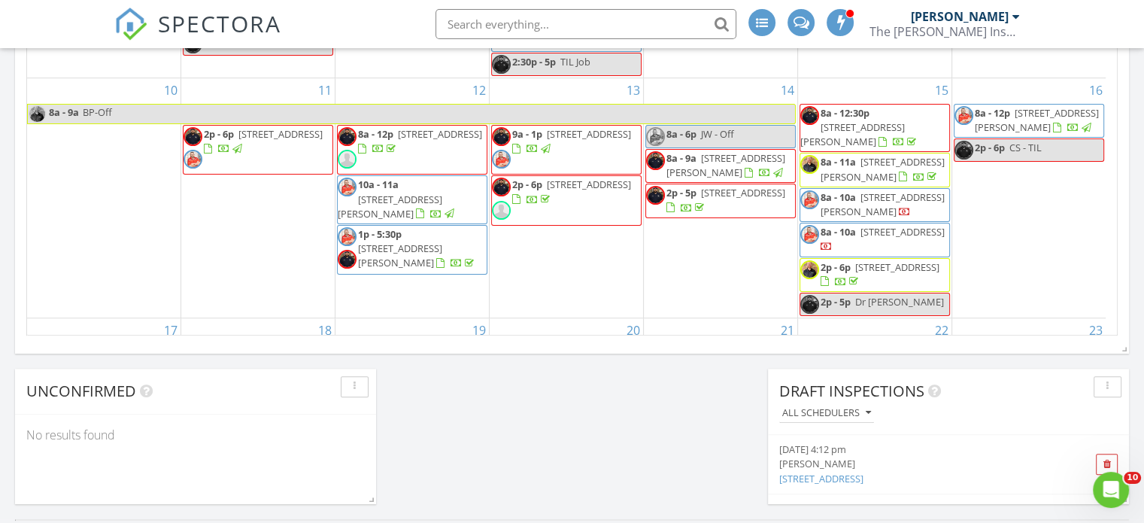
scroll to position [116, 0]
click at [1022, 155] on span "CS - TIL" at bounding box center [1026, 148] width 32 height 14
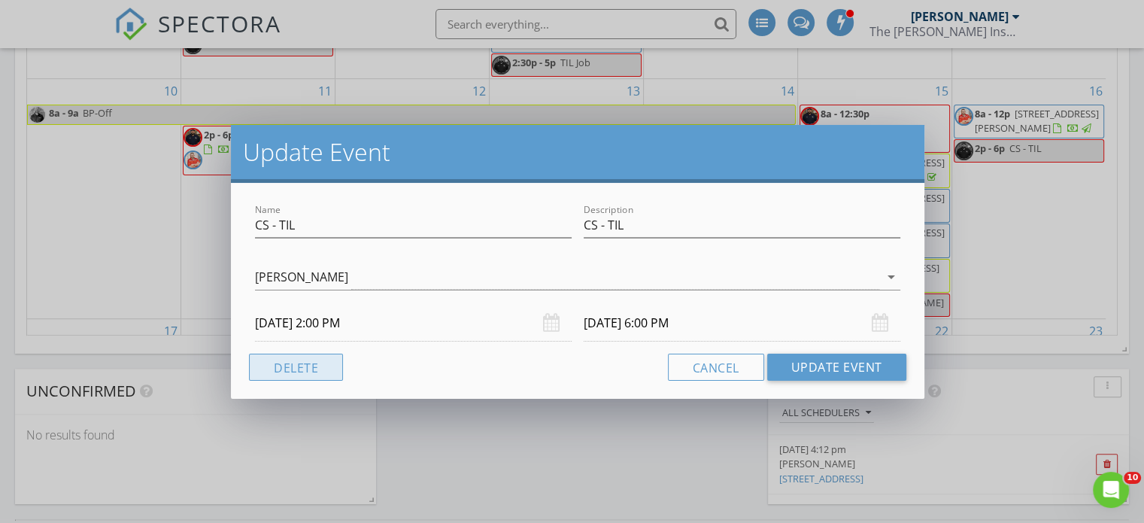
click at [300, 369] on button "Delete" at bounding box center [296, 367] width 94 height 27
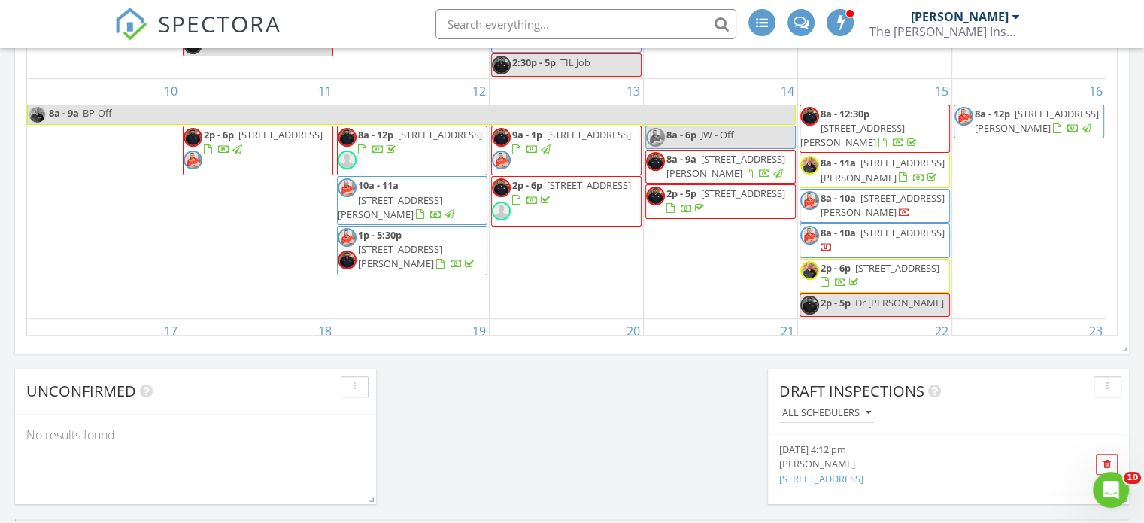
scroll to position [1162, 0]
